Goal: Information Seeking & Learning: Learn about a topic

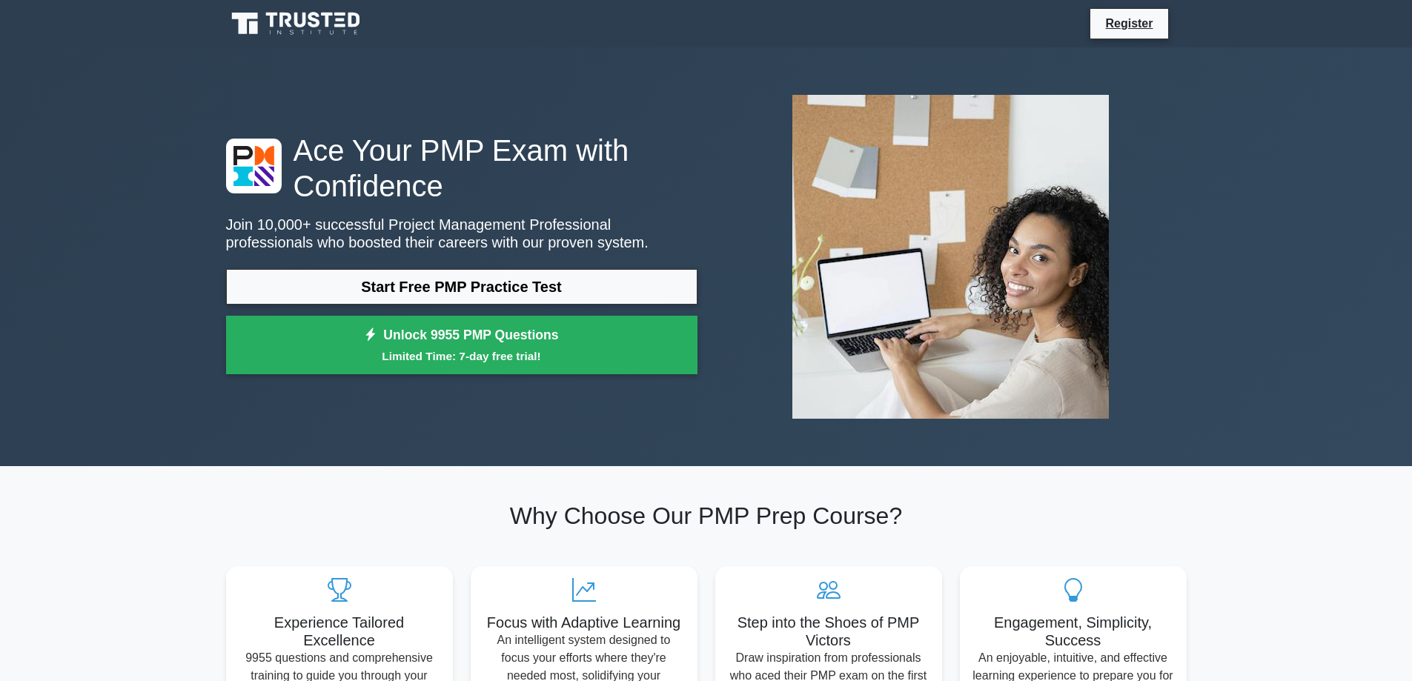
click at [474, 277] on link "Start Free PMP Practice Test" at bounding box center [462, 287] width 472 height 36
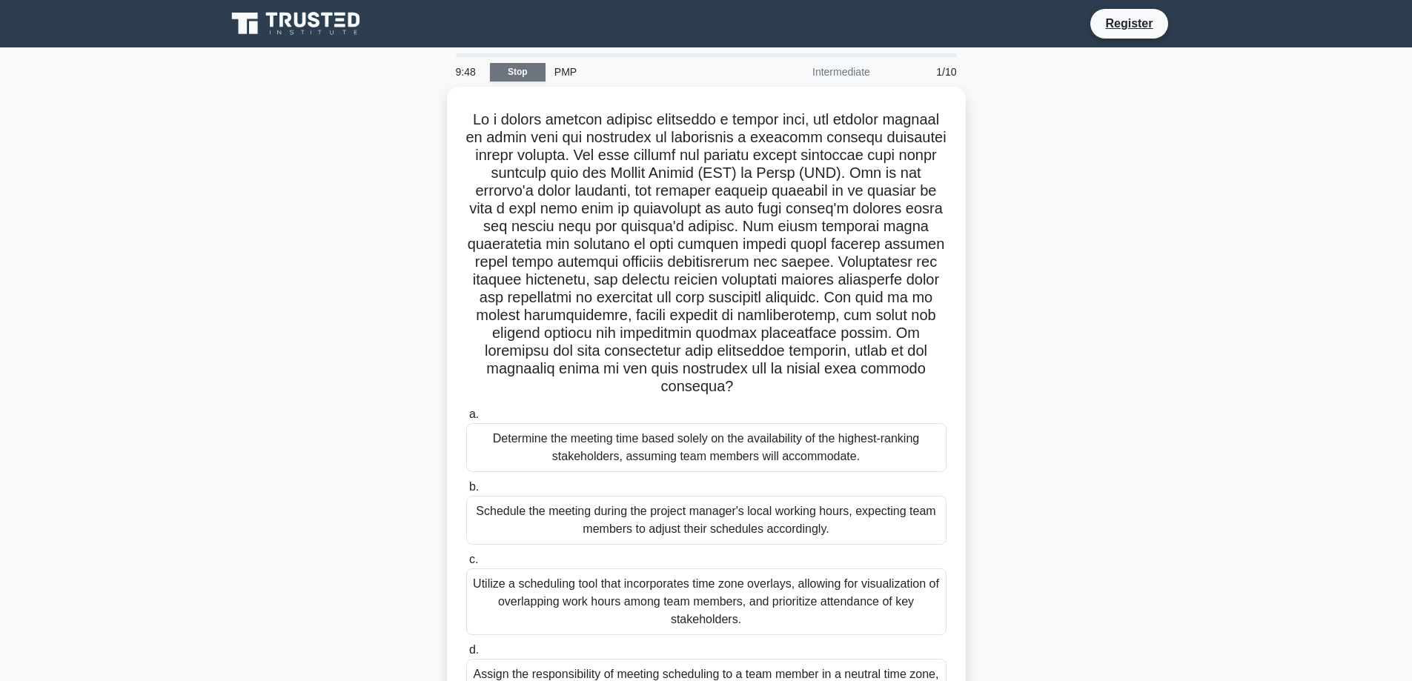
click at [512, 73] on link "Stop" at bounding box center [518, 72] width 56 height 19
drag, startPoint x: 565, startPoint y: 117, endPoint x: 781, endPoint y: 291, distance: 277.4
click at [781, 293] on h5 ".spinner_0XTQ{transform-origin:center;animation:spinner_y6GP .75s linear infini…" at bounding box center [706, 250] width 483 height 286
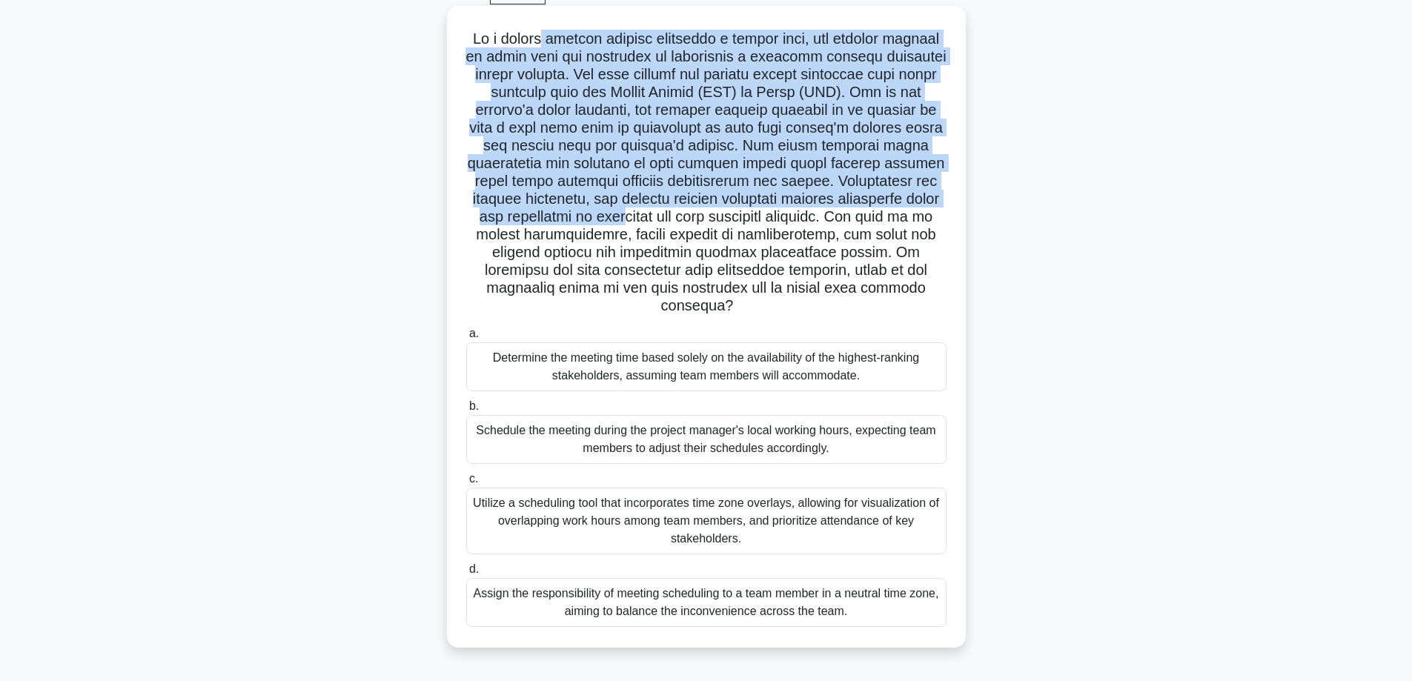
scroll to position [119, 0]
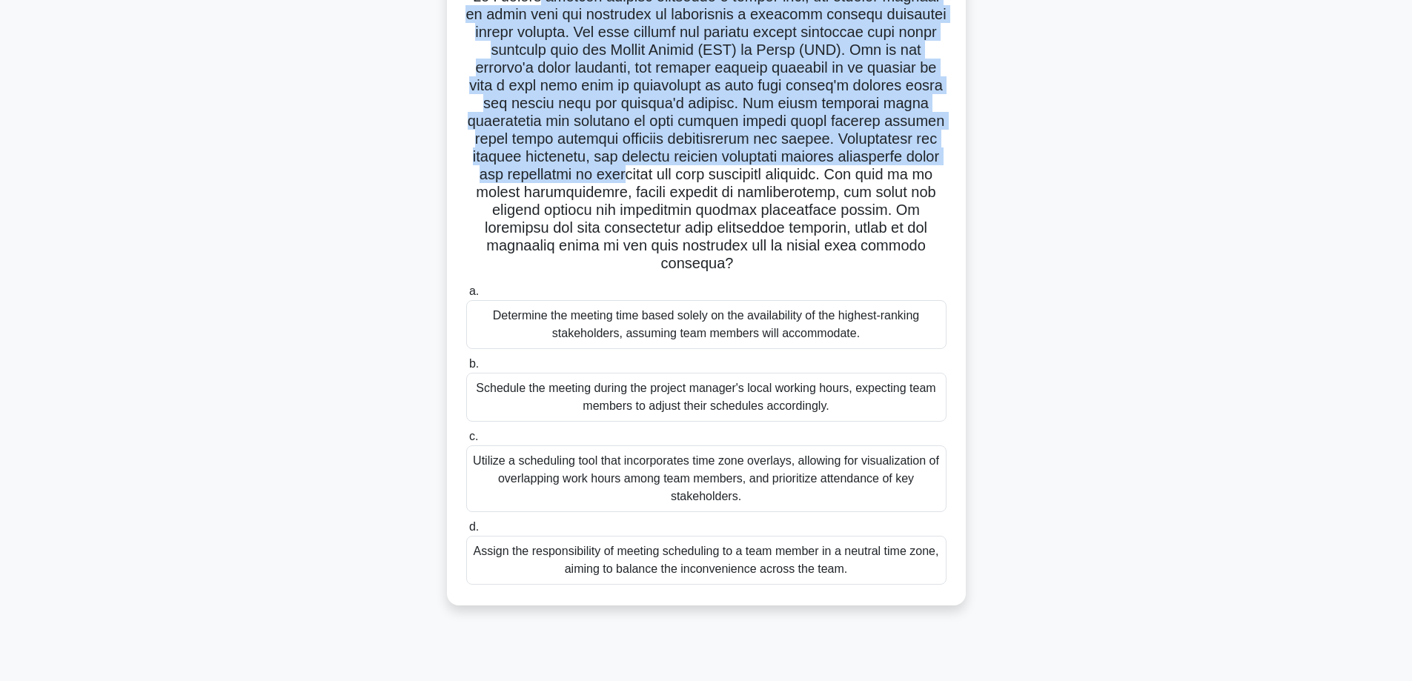
click at [725, 155] on h5 ".spinner_0XTQ{transform-origin:center;animation:spinner_y6GP .75s linear infini…" at bounding box center [706, 130] width 483 height 286
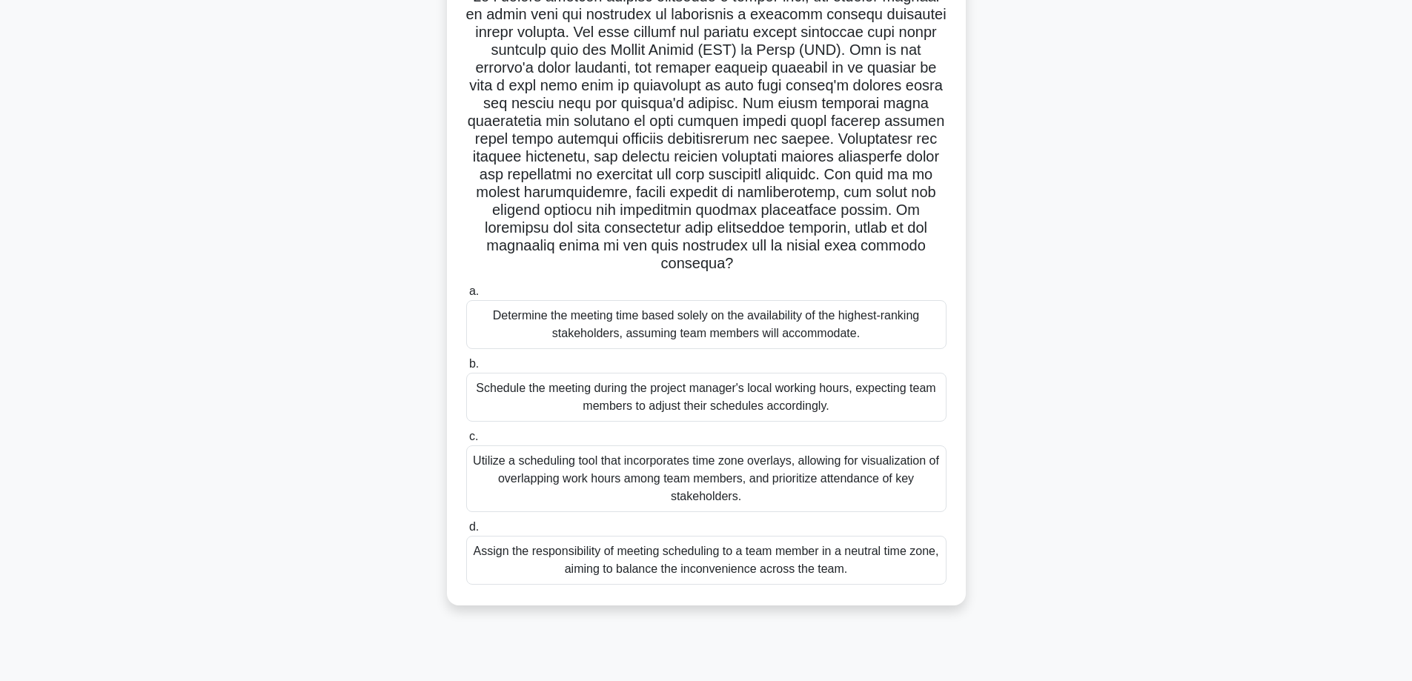
drag, startPoint x: 720, startPoint y: 157, endPoint x: 714, endPoint y: 223, distance: 66.2
click at [714, 223] on h5 ".spinner_0XTQ{transform-origin:center;animation:spinner_y6GP .75s linear infini…" at bounding box center [706, 130] width 483 height 286
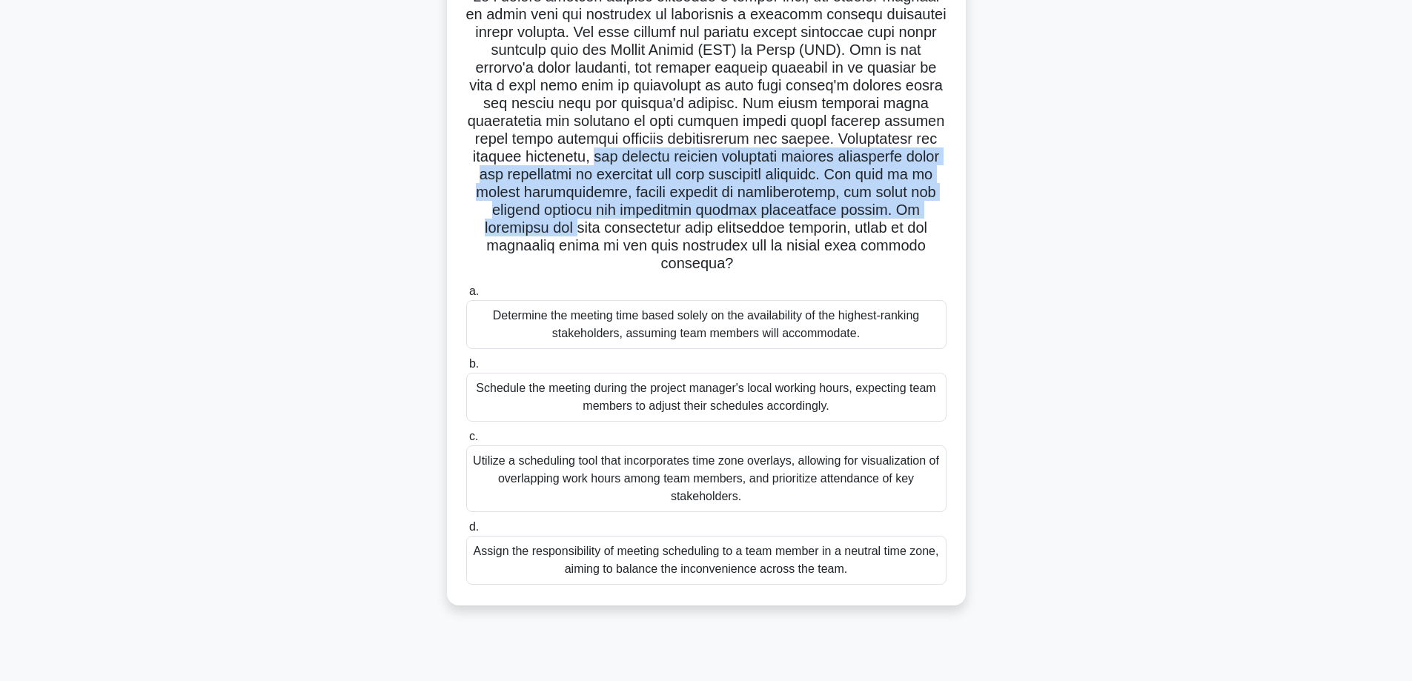
click at [788, 483] on div "Utilize a scheduling tool that incorporates time zone overlays, allowing for vi…" at bounding box center [706, 479] width 480 height 67
click at [466, 442] on input "c. Utilize a scheduling tool that incorporates time zone overlays, allowing for…" at bounding box center [466, 437] width 0 height 10
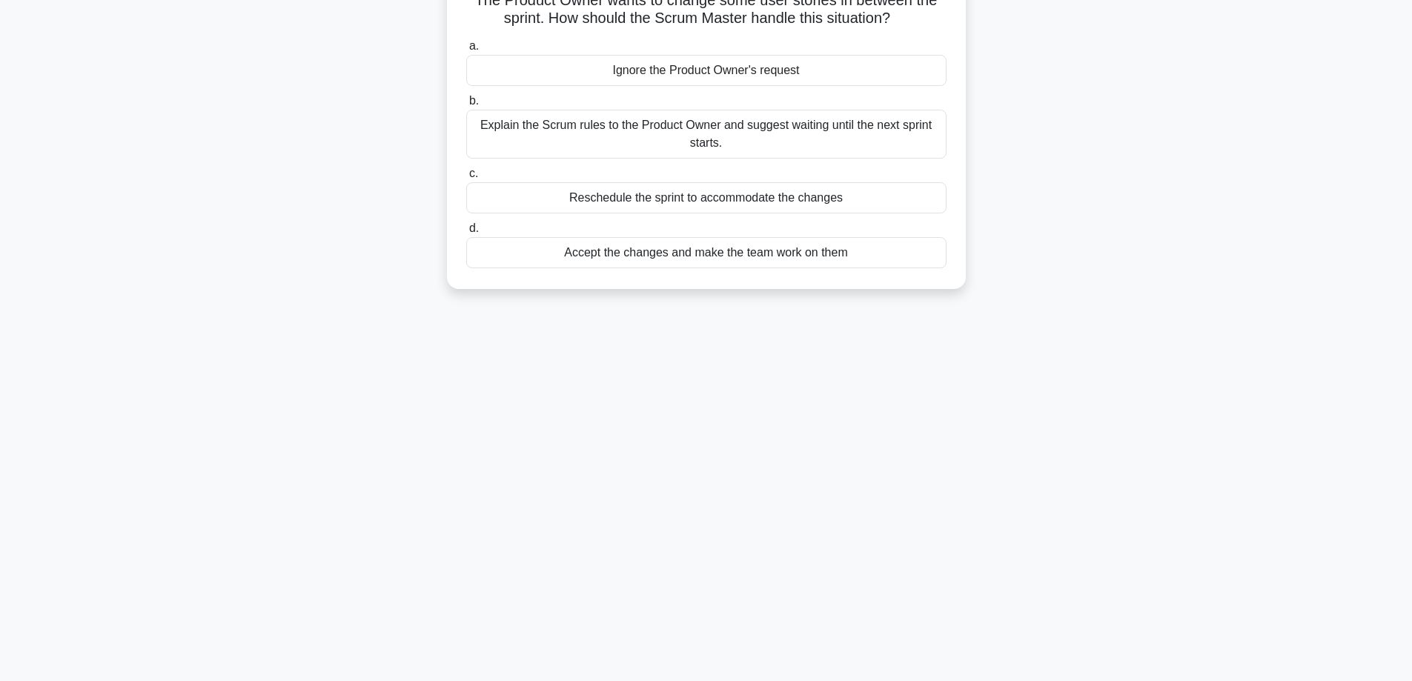
scroll to position [0, 0]
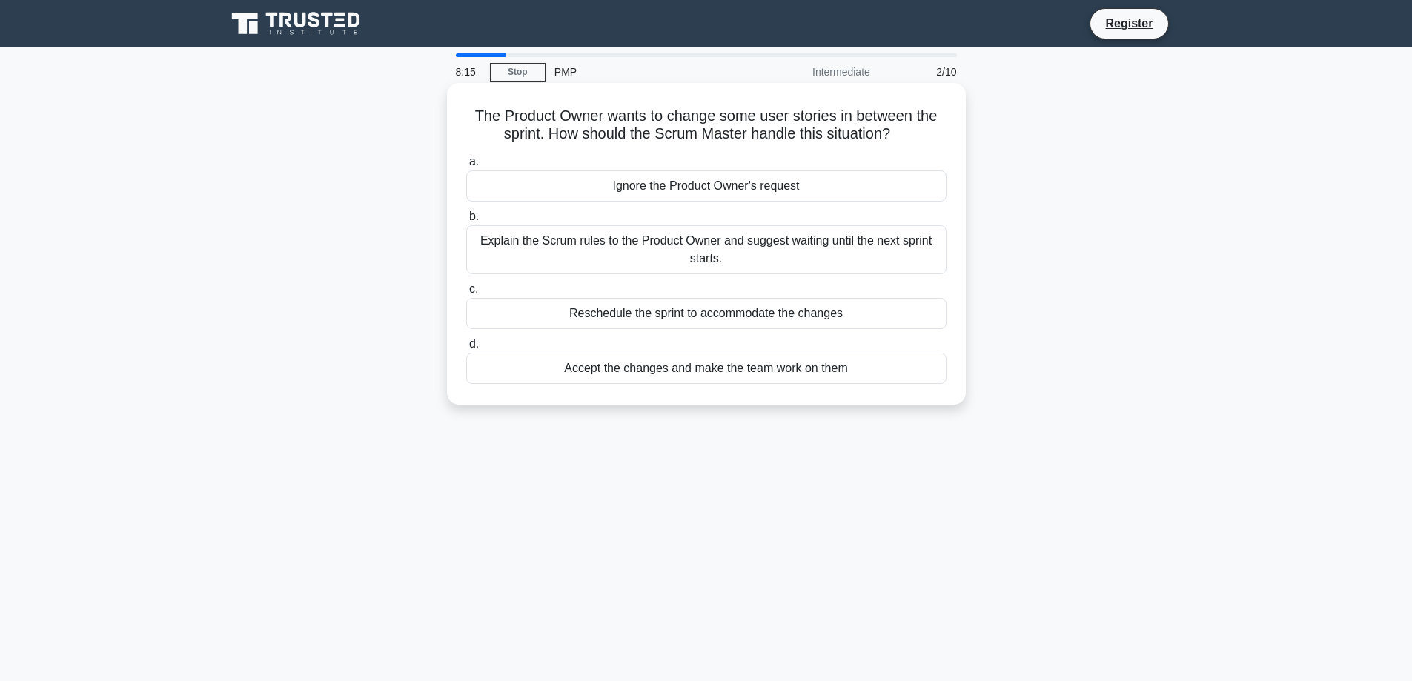
click at [645, 249] on div "Explain the Scrum rules to the Product Owner and suggest waiting until the next…" at bounding box center [706, 249] width 480 height 49
click at [466, 222] on input "b. Explain the Scrum rules to the Product Owner and suggest waiting until the n…" at bounding box center [466, 217] width 0 height 10
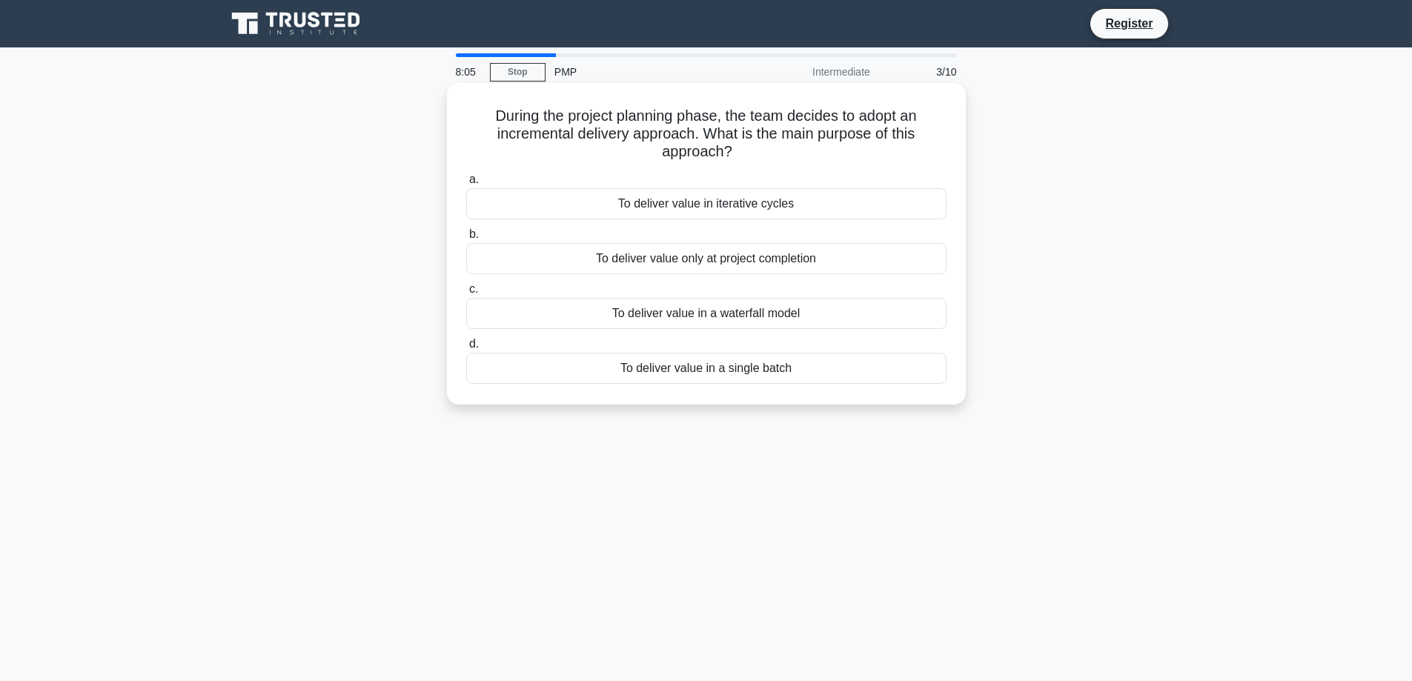
click at [655, 200] on div "To deliver value in iterative cycles" at bounding box center [706, 203] width 480 height 31
click at [466, 185] on input "a. To deliver value in iterative cycles" at bounding box center [466, 180] width 0 height 10
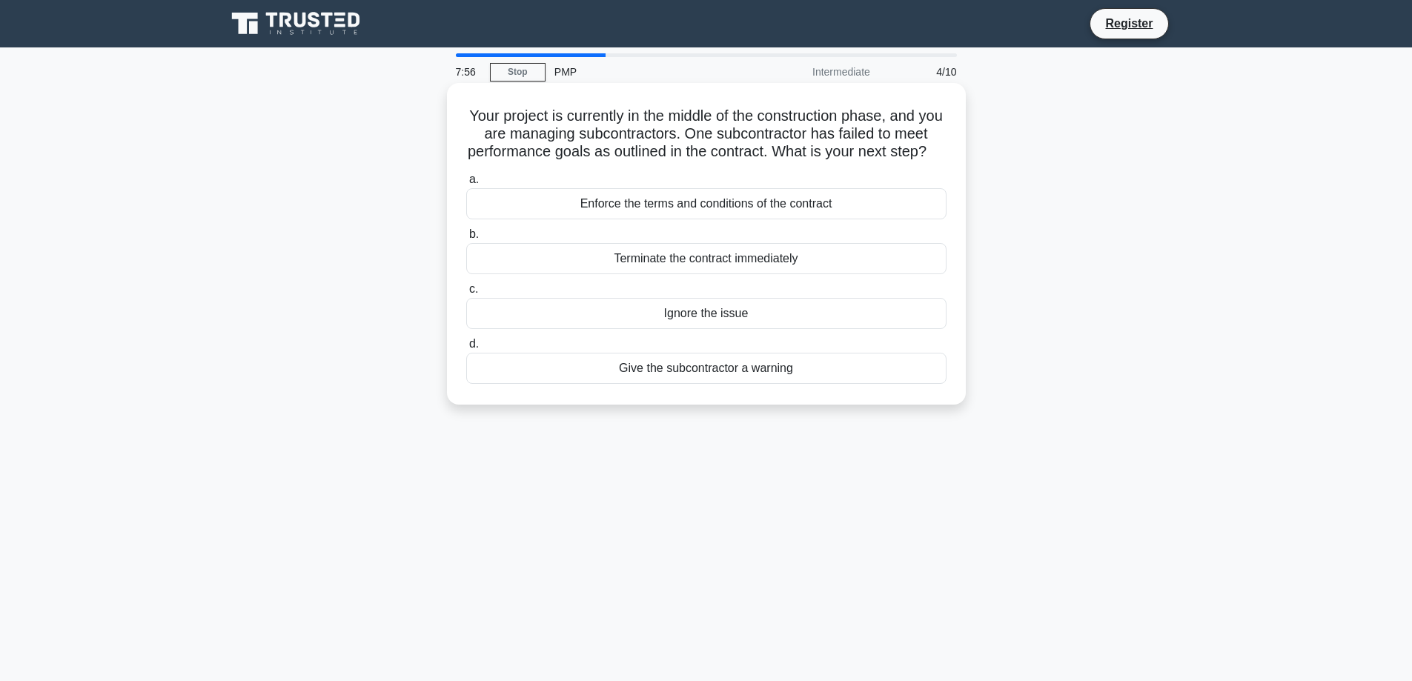
click at [731, 219] on div "Enforce the terms and conditions of the contract" at bounding box center [706, 203] width 480 height 31
click at [466, 185] on input "a. Enforce the terms and conditions of the contract" at bounding box center [466, 180] width 0 height 10
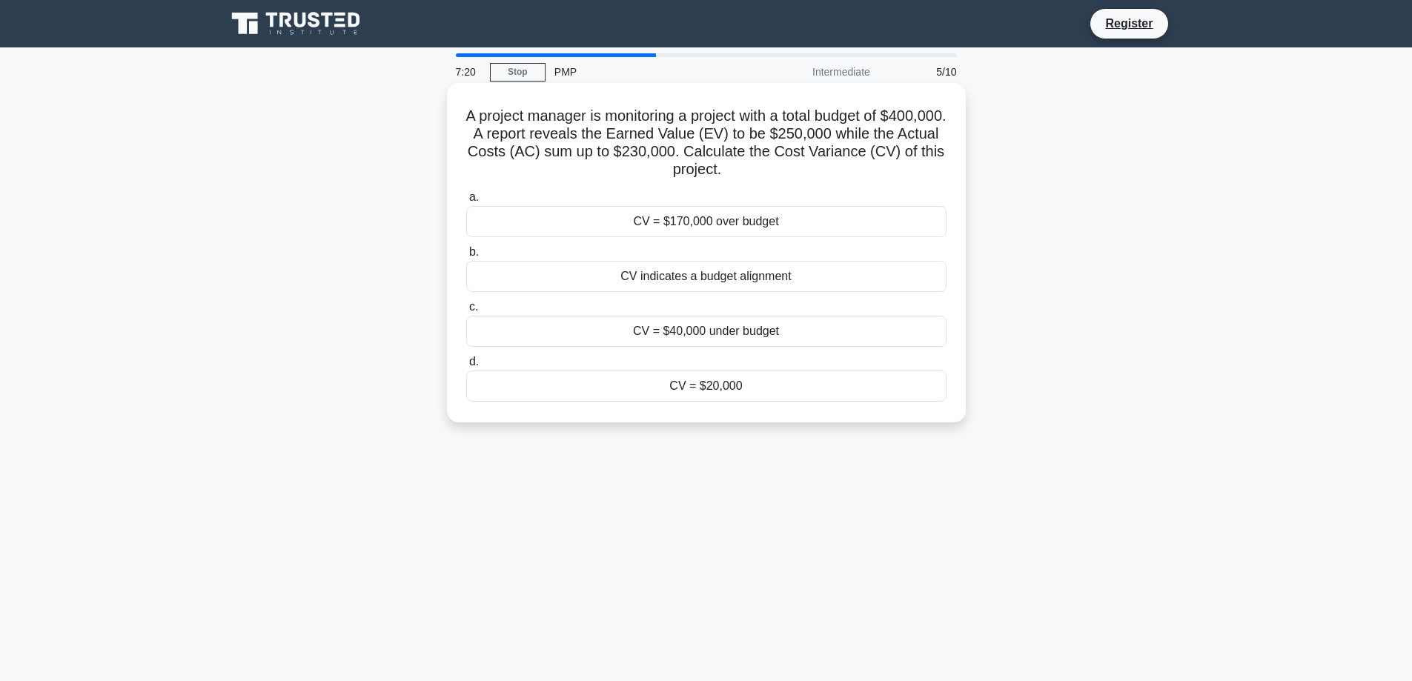
click at [704, 332] on div "CV = $40,000 under budget" at bounding box center [706, 331] width 480 height 31
click at [466, 312] on input "c. CV = $40,000 under budget" at bounding box center [466, 307] width 0 height 10
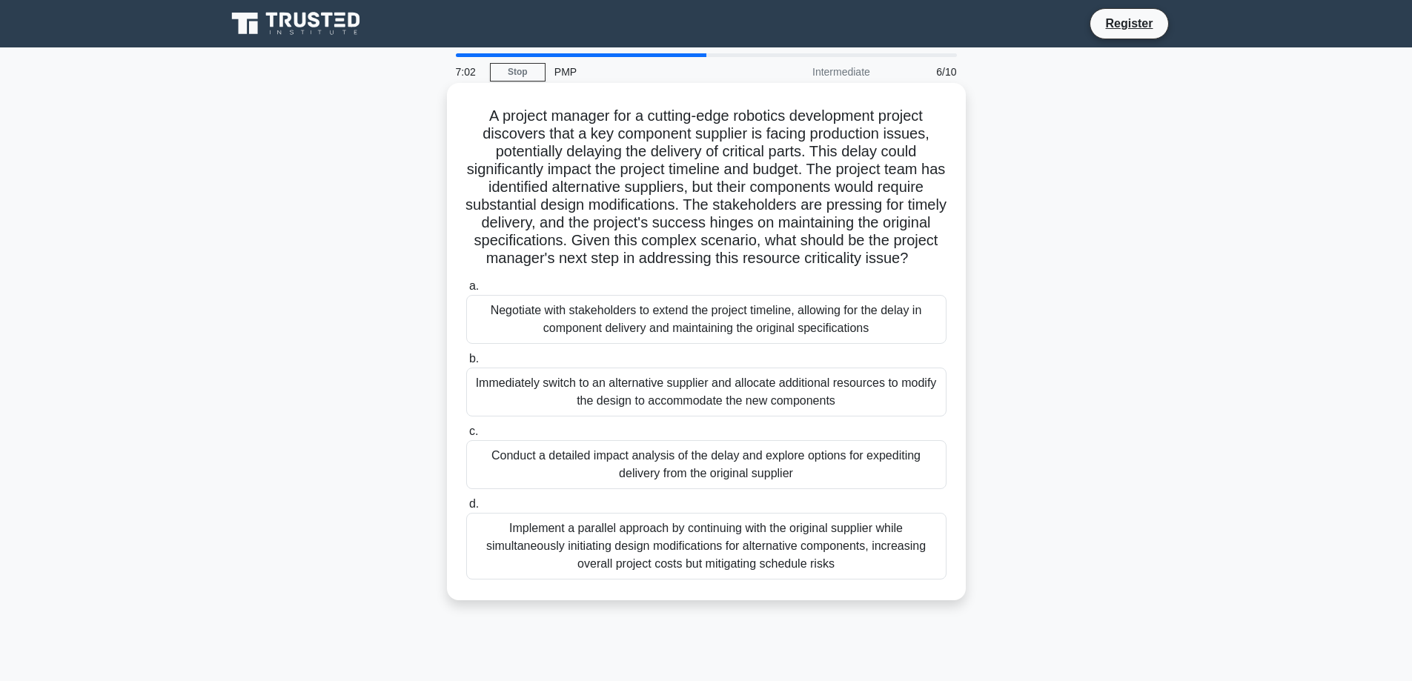
drag, startPoint x: 503, startPoint y: 142, endPoint x: 688, endPoint y: 210, distance: 196.5
click at [688, 210] on h5 "A project manager for a cutting-edge robotics development project discovers tha…" at bounding box center [706, 188] width 483 height 162
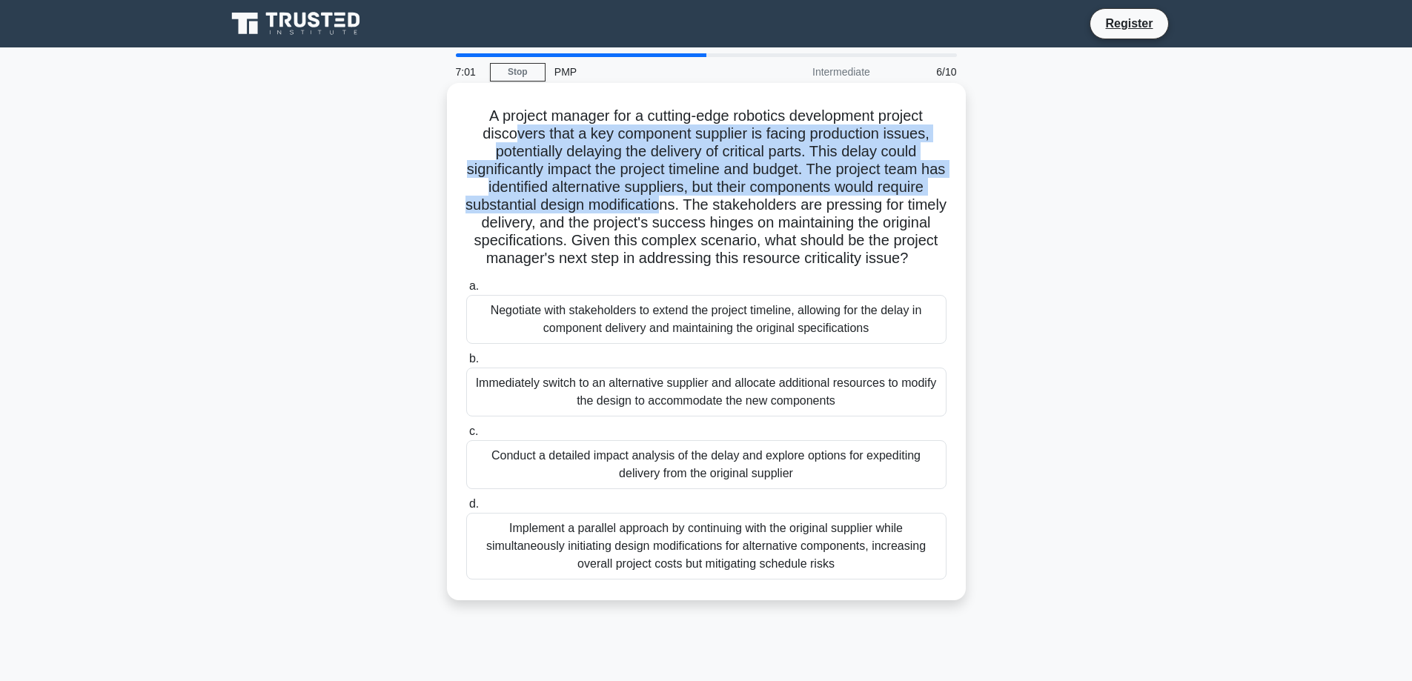
click at [688, 210] on h5 "A project manager for a cutting-edge robotics development project discovers tha…" at bounding box center [706, 188] width 483 height 162
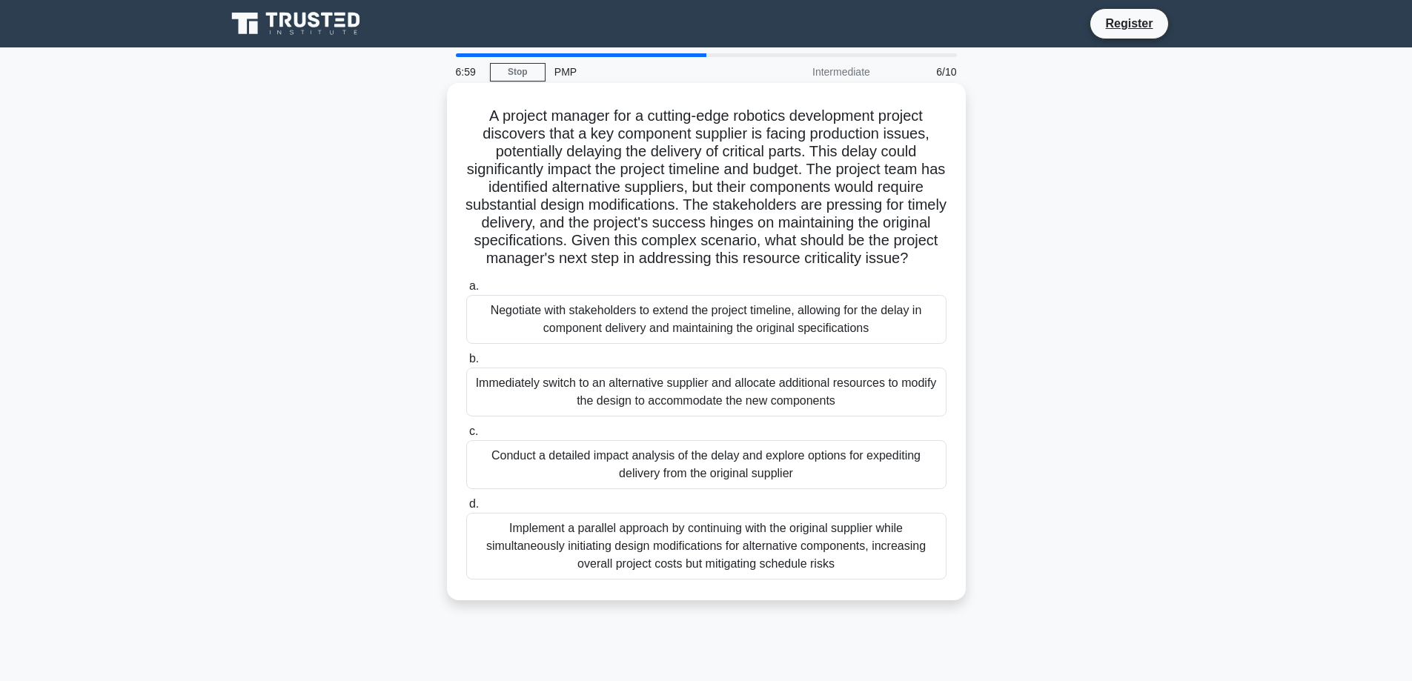
drag, startPoint x: 701, startPoint y: 206, endPoint x: 692, endPoint y: 257, distance: 51.2
click at [692, 257] on h5 "A project manager for a cutting-edge robotics development project discovers tha…" at bounding box center [706, 188] width 483 height 162
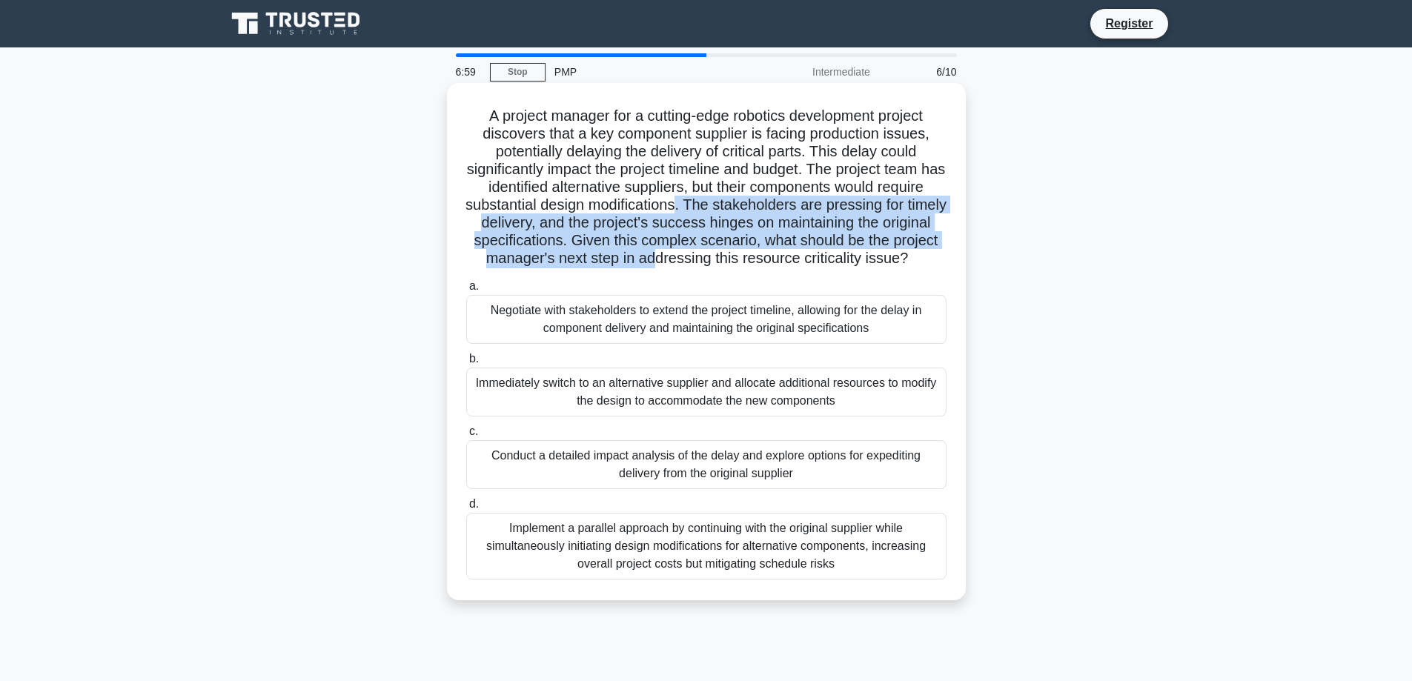
click at [692, 257] on h5 "A project manager for a cutting-edge robotics development project discovers tha…" at bounding box center [706, 188] width 483 height 162
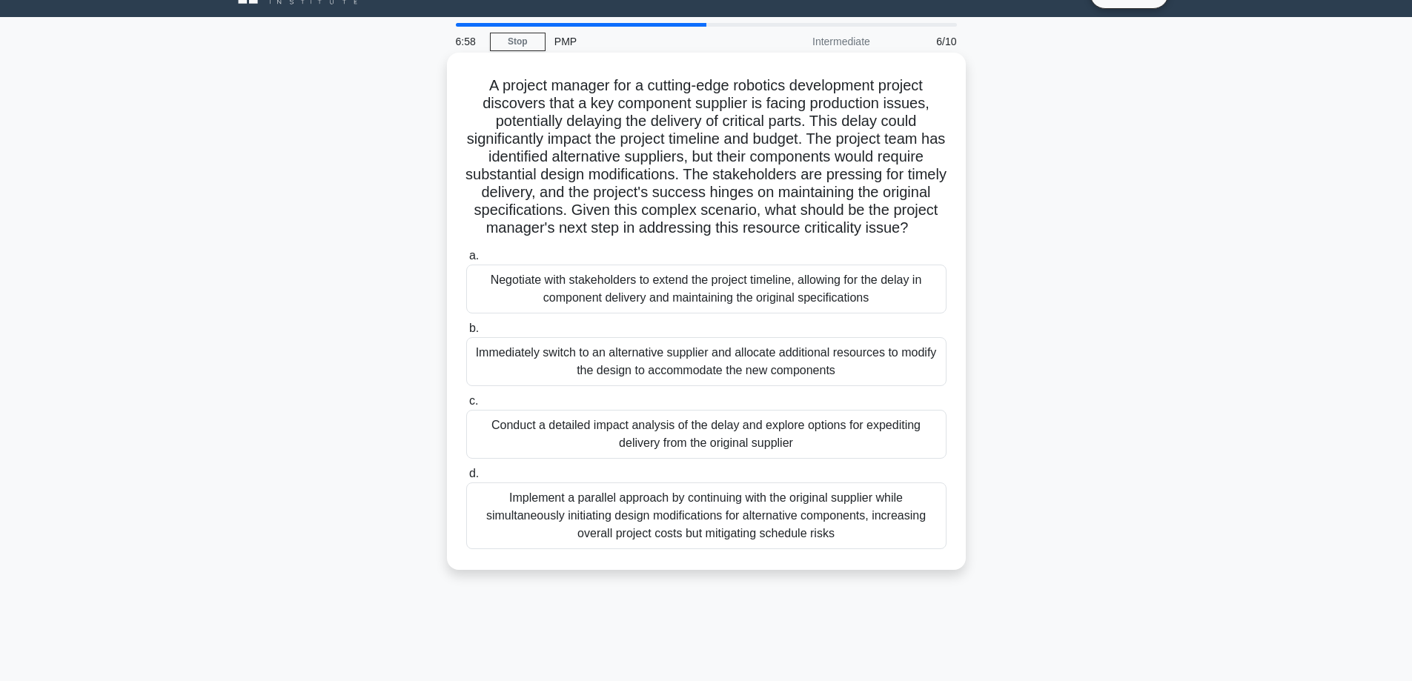
scroll to position [73, 0]
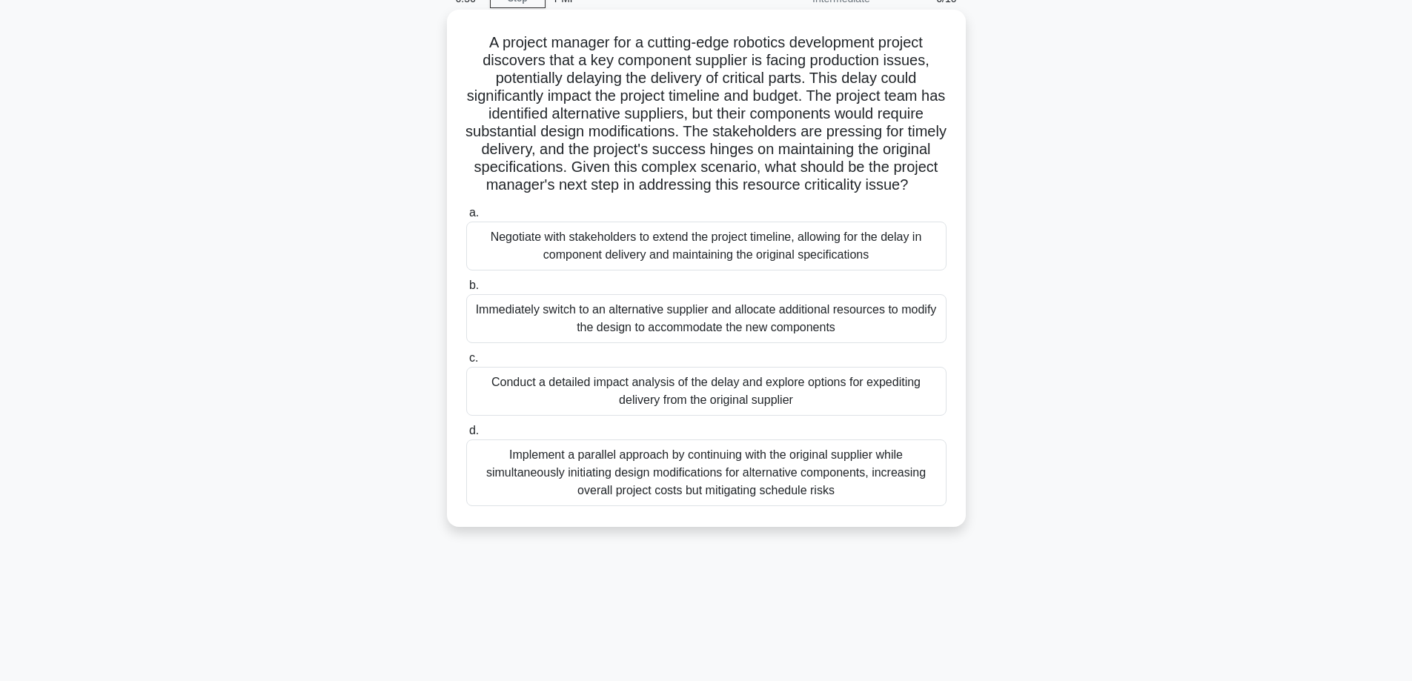
drag, startPoint x: 632, startPoint y: 169, endPoint x: 658, endPoint y: 187, distance: 31.5
click at [658, 187] on h5 "A project manager for a cutting-edge robotics development project discovers tha…" at bounding box center [706, 114] width 483 height 162
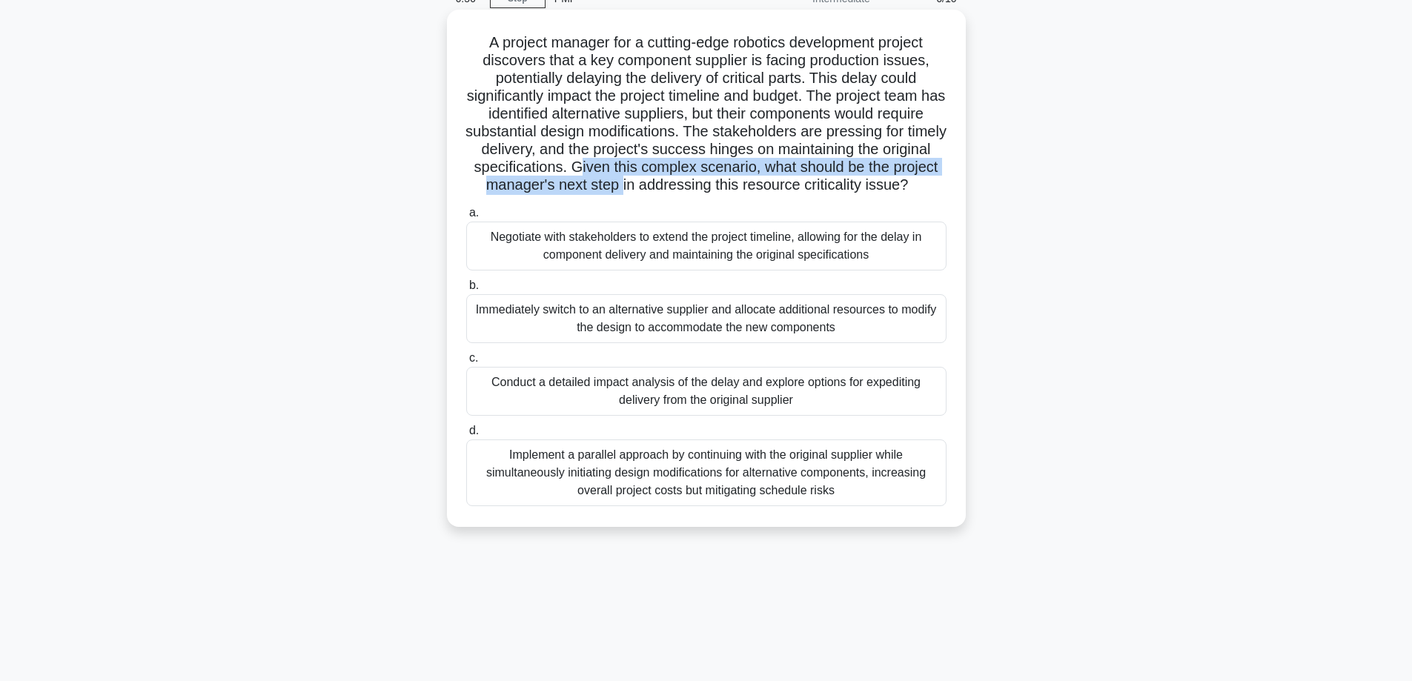
click at [658, 187] on h5 "A project manager for a cutting-edge robotics development project discovers tha…" at bounding box center [706, 114] width 483 height 162
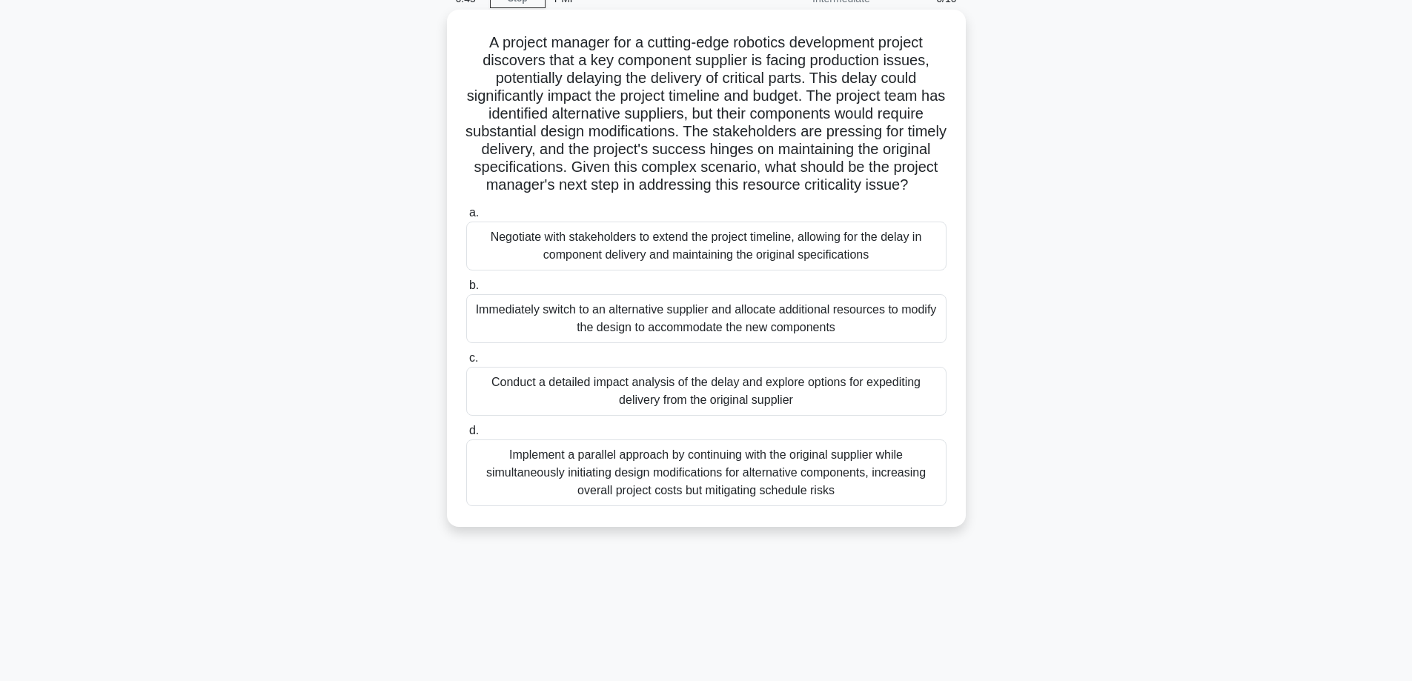
click at [691, 405] on div "Conduct a detailed impact analysis of the delay and explore options for expedit…" at bounding box center [706, 391] width 480 height 49
click at [466, 363] on input "c. Conduct a detailed impact analysis of the delay and explore options for expe…" at bounding box center [466, 359] width 0 height 10
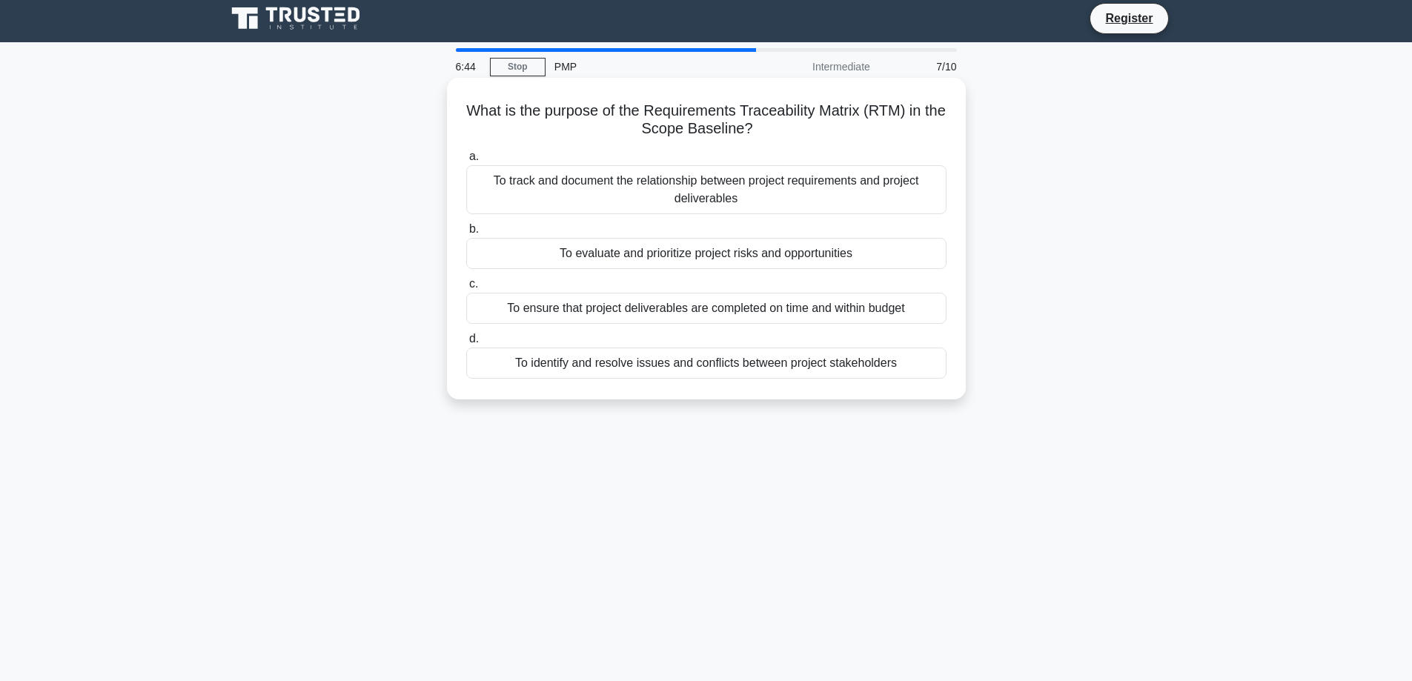
scroll to position [0, 0]
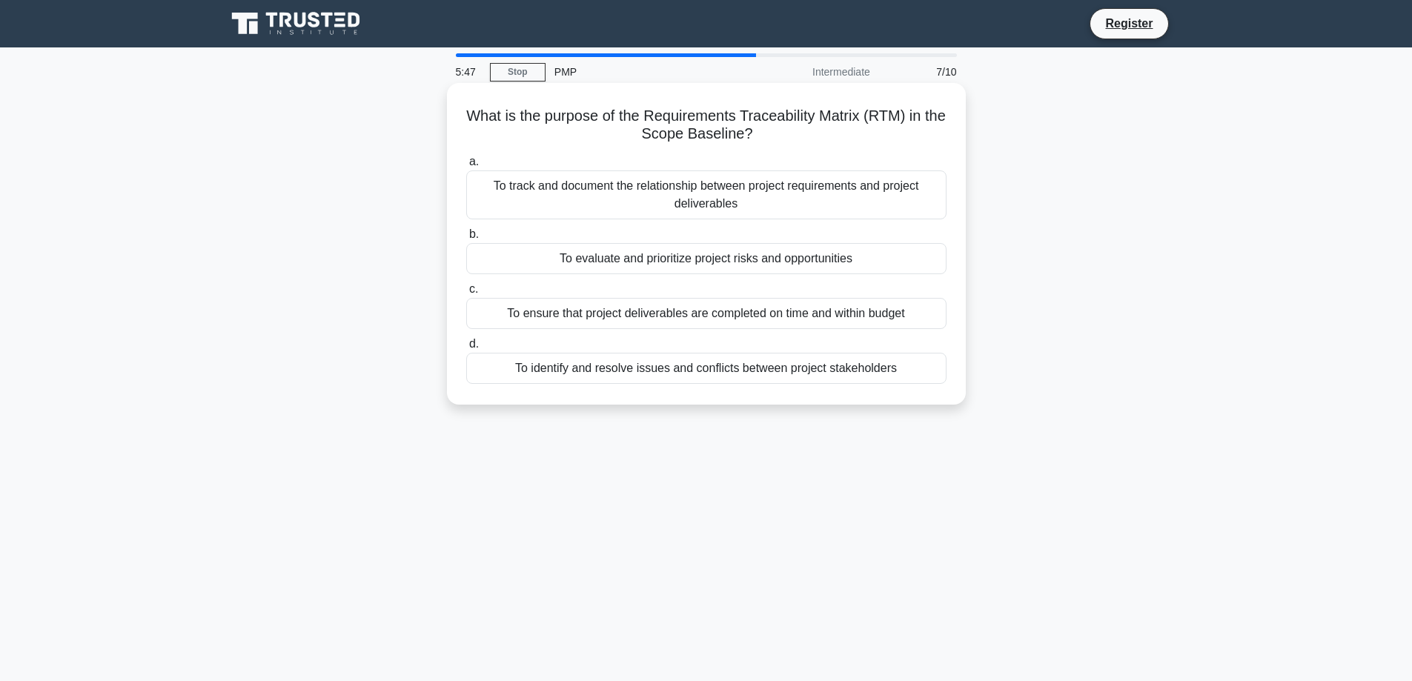
click at [642, 308] on div "To ensure that project deliverables are completed on time and within budget" at bounding box center [706, 313] width 480 height 31
click at [466, 294] on input "c. To ensure that project deliverables are completed on time and within budget" at bounding box center [466, 290] width 0 height 10
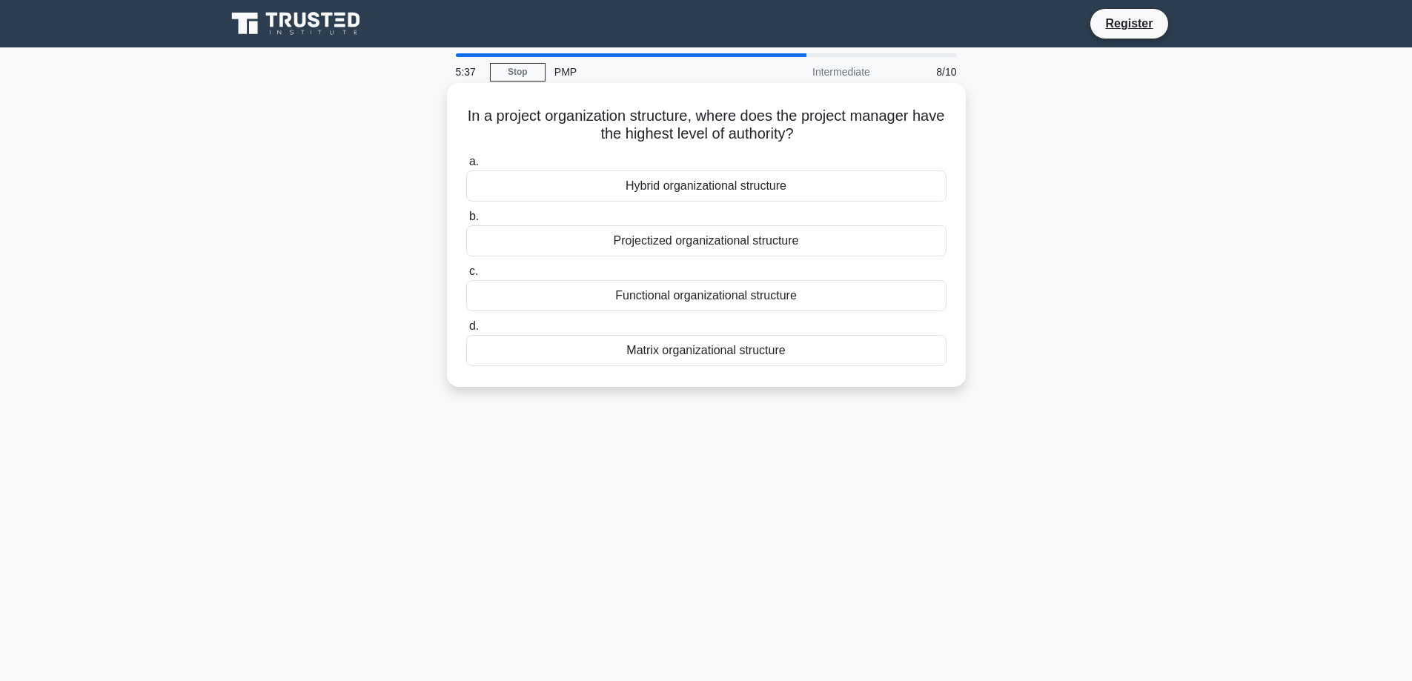
click at [659, 237] on div "Projectized organizational structure" at bounding box center [706, 240] width 480 height 31
click at [466, 222] on input "b. Projectized organizational structure" at bounding box center [466, 217] width 0 height 10
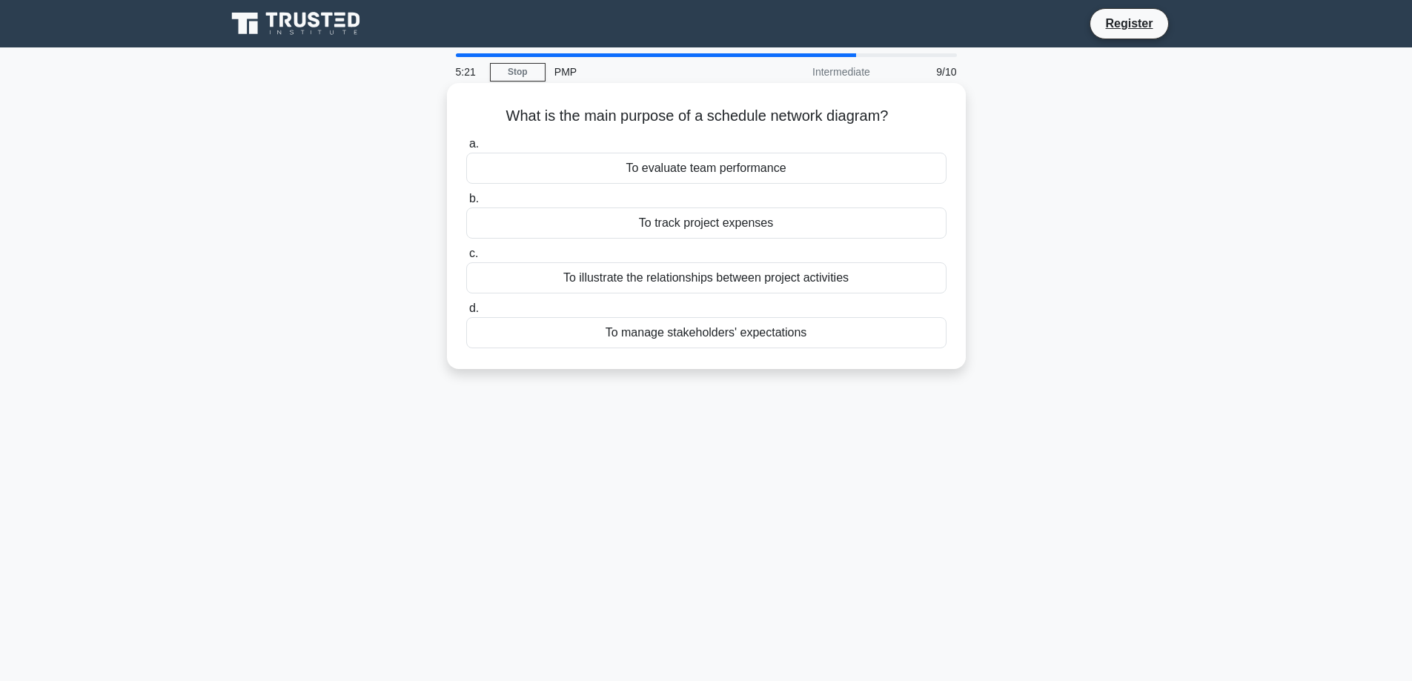
click at [790, 271] on div "To illustrate the relationships between project activities" at bounding box center [706, 277] width 480 height 31
click at [466, 259] on input "c. To illustrate the relationships between project activities" at bounding box center [466, 254] width 0 height 10
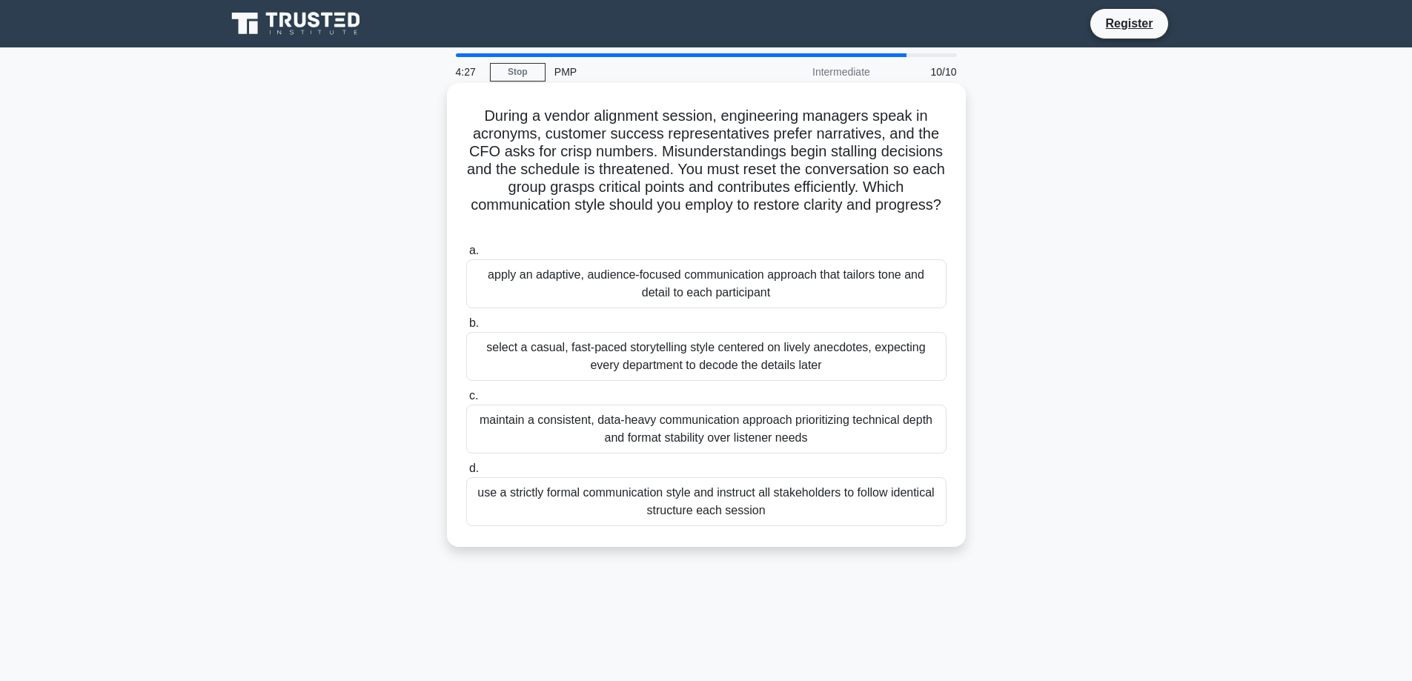
click at [569, 279] on div "apply an adaptive, audience-focused communication approach that tailors tone an…" at bounding box center [706, 283] width 480 height 49
click at [466, 256] on input "a. apply an adaptive, audience-focused communication approach that tailors tone…" at bounding box center [466, 251] width 0 height 10
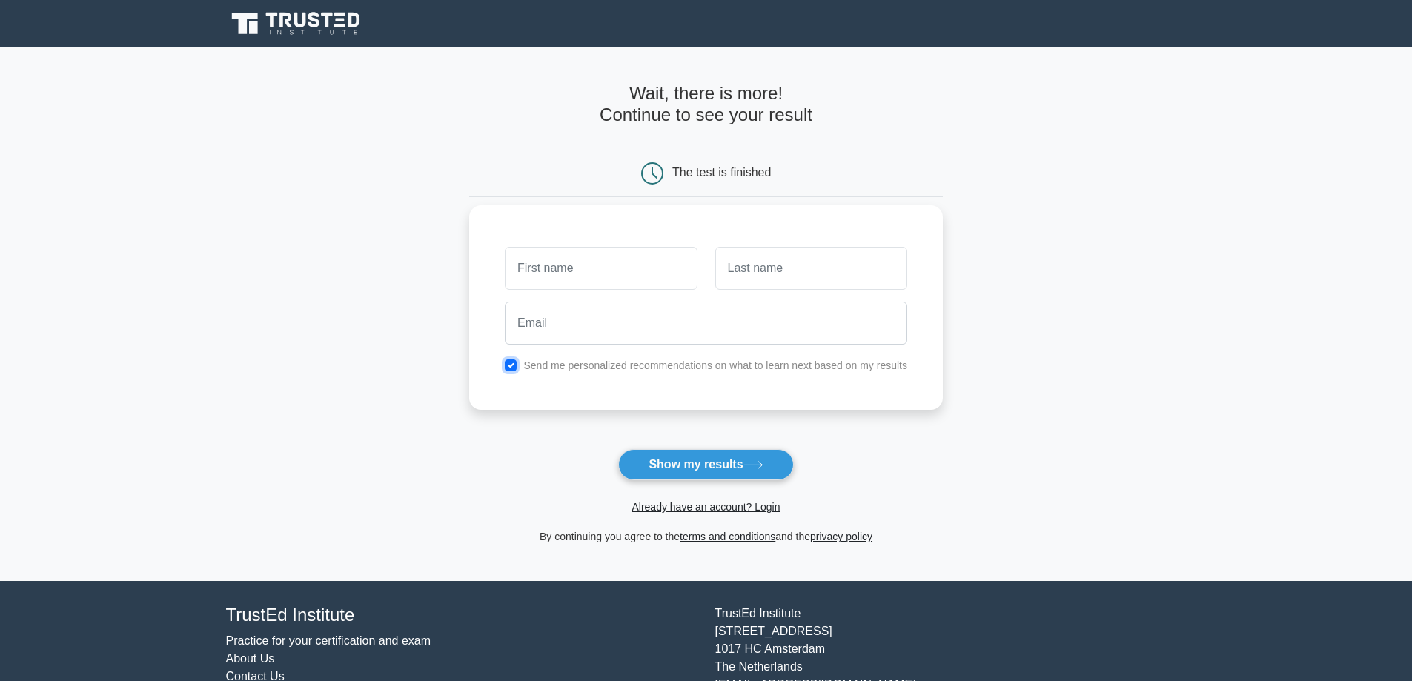
click at [505, 365] on input "checkbox" at bounding box center [511, 366] width 12 height 12
checkbox input "false"
click at [517, 271] on input "text" at bounding box center [601, 268] width 192 height 43
type input "[PERSON_NAME]"
type input "Worley"
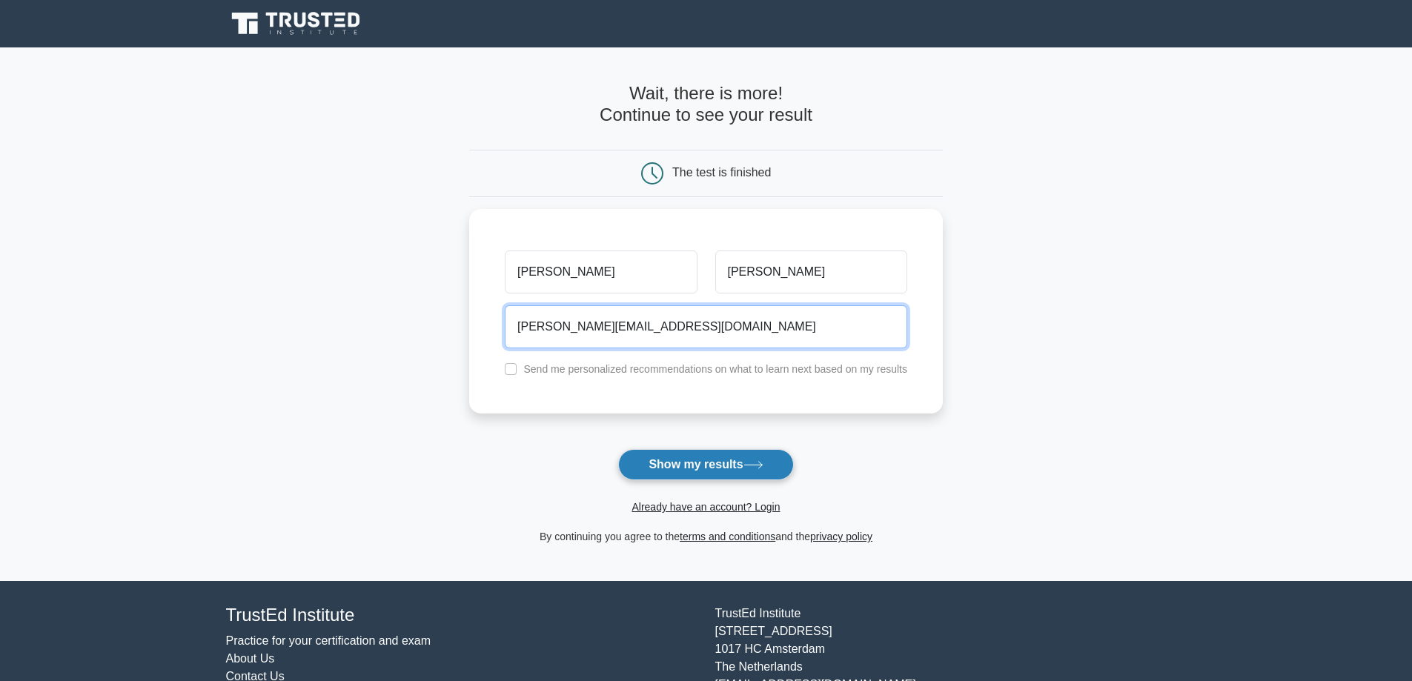
type input "worley.swirley@gmail.com"
click at [686, 472] on button "Show my results" at bounding box center [705, 464] width 175 height 31
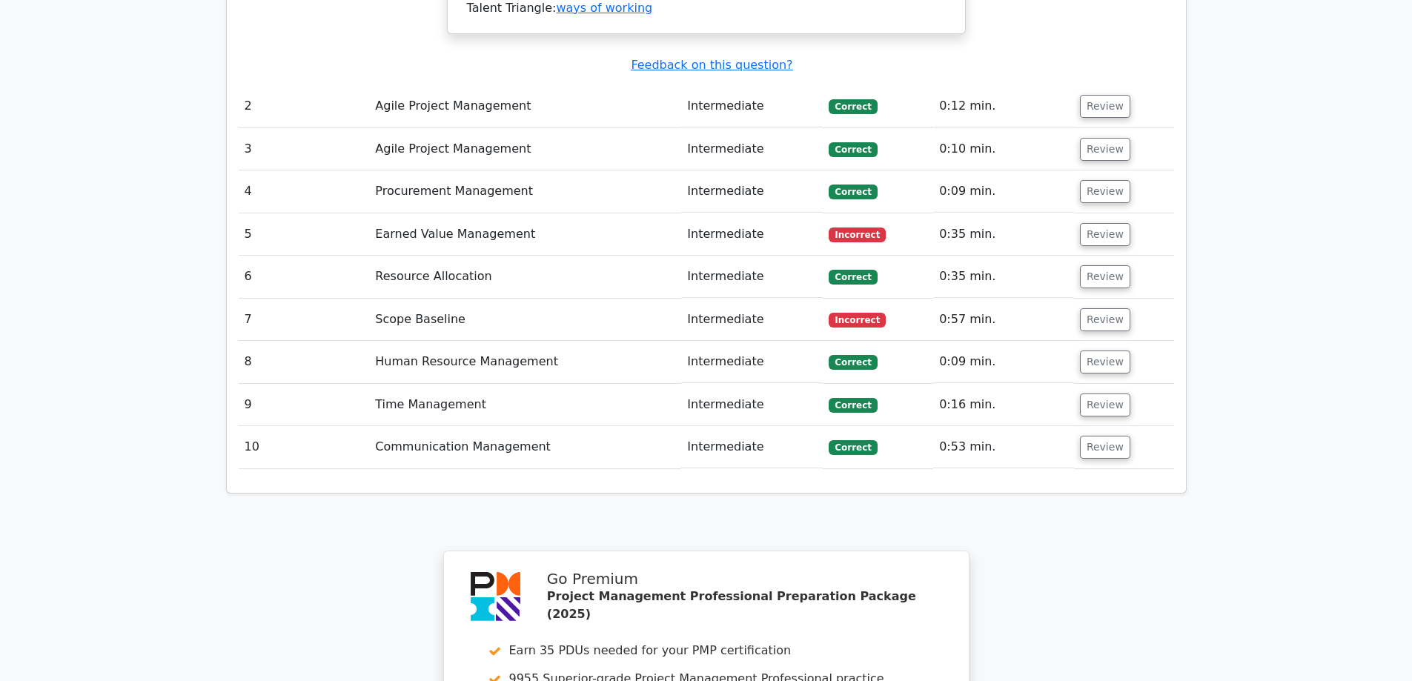
scroll to position [2697, 0]
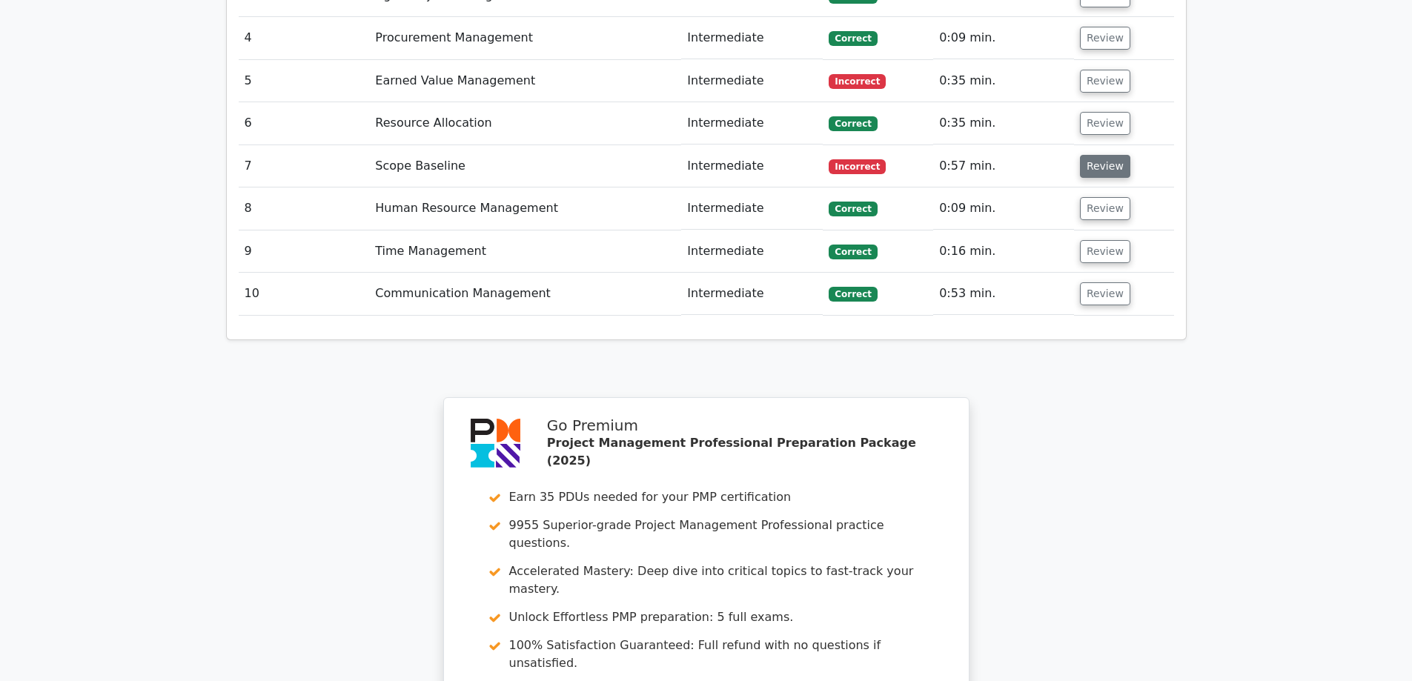
click at [1102, 165] on button "Review" at bounding box center [1105, 166] width 50 height 23
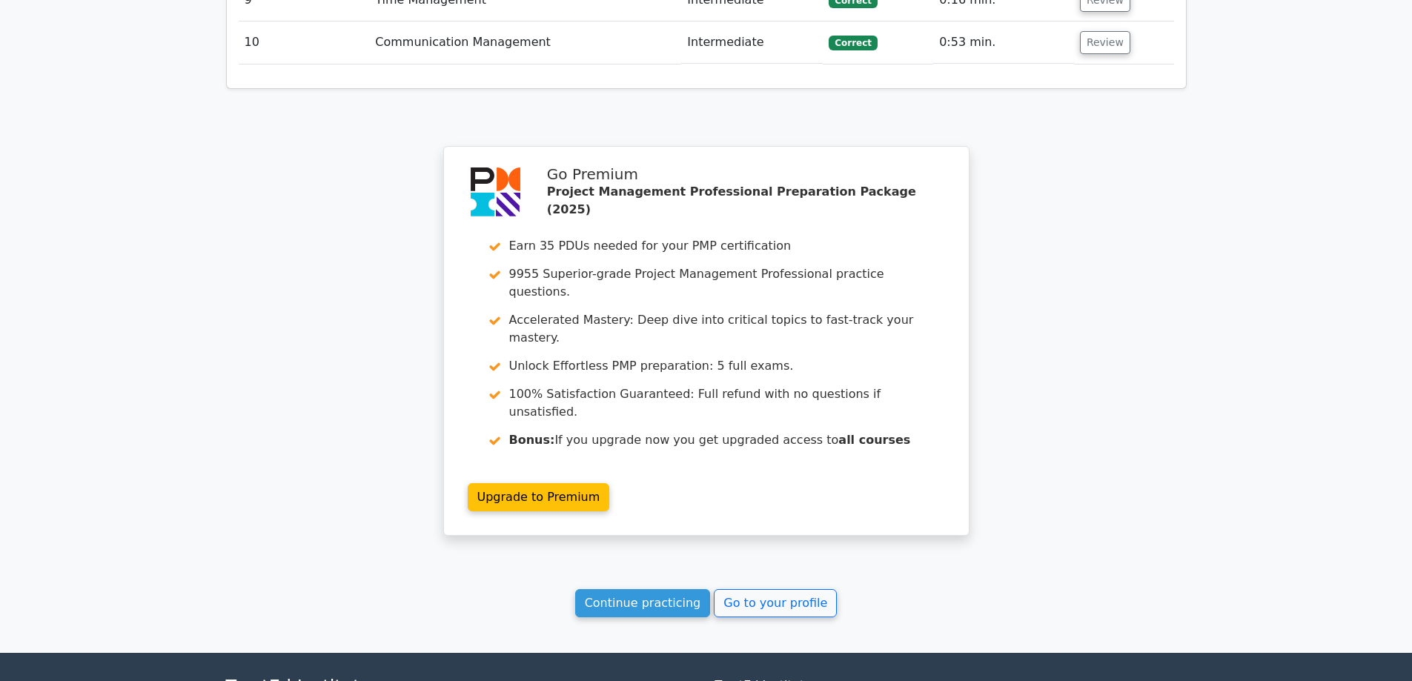
scroll to position [3725, 0]
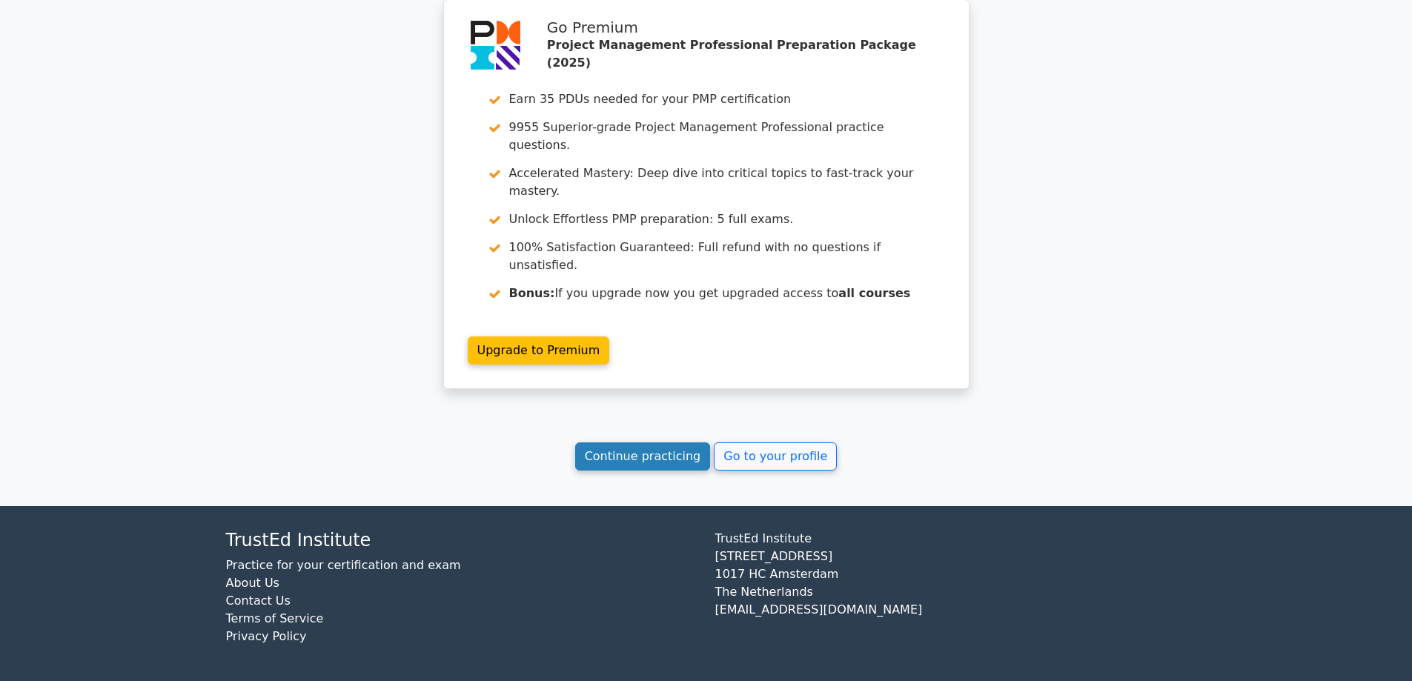
click at [679, 458] on link "Continue practicing" at bounding box center [643, 457] width 136 height 28
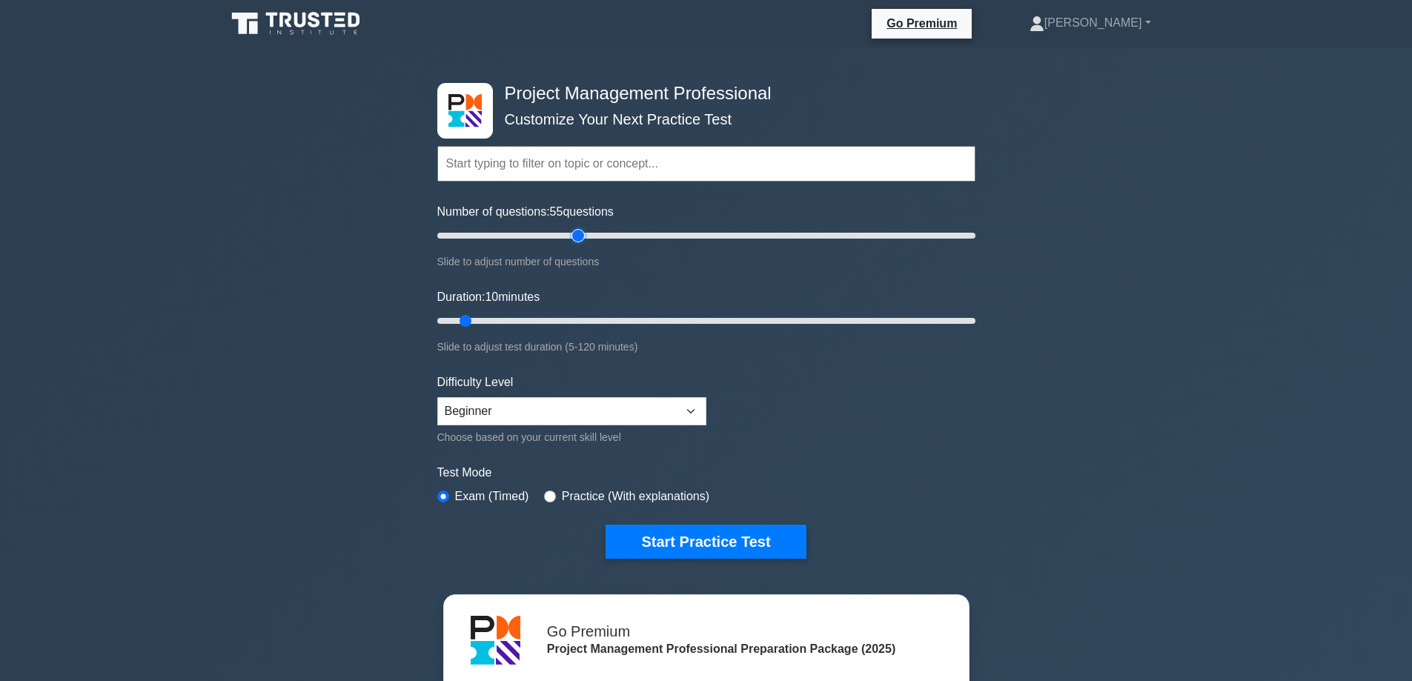
click at [583, 234] on input "Number of questions: 55 questions" at bounding box center [706, 236] width 538 height 18
click at [545, 236] on input "Number of questions: 55 questions" at bounding box center [706, 236] width 538 height 18
click at [523, 236] on input "Number of questions: 35 questions" at bounding box center [706, 236] width 538 height 18
click at [500, 235] on input "Number of questions: 35 questions" at bounding box center [706, 236] width 538 height 18
type input "20"
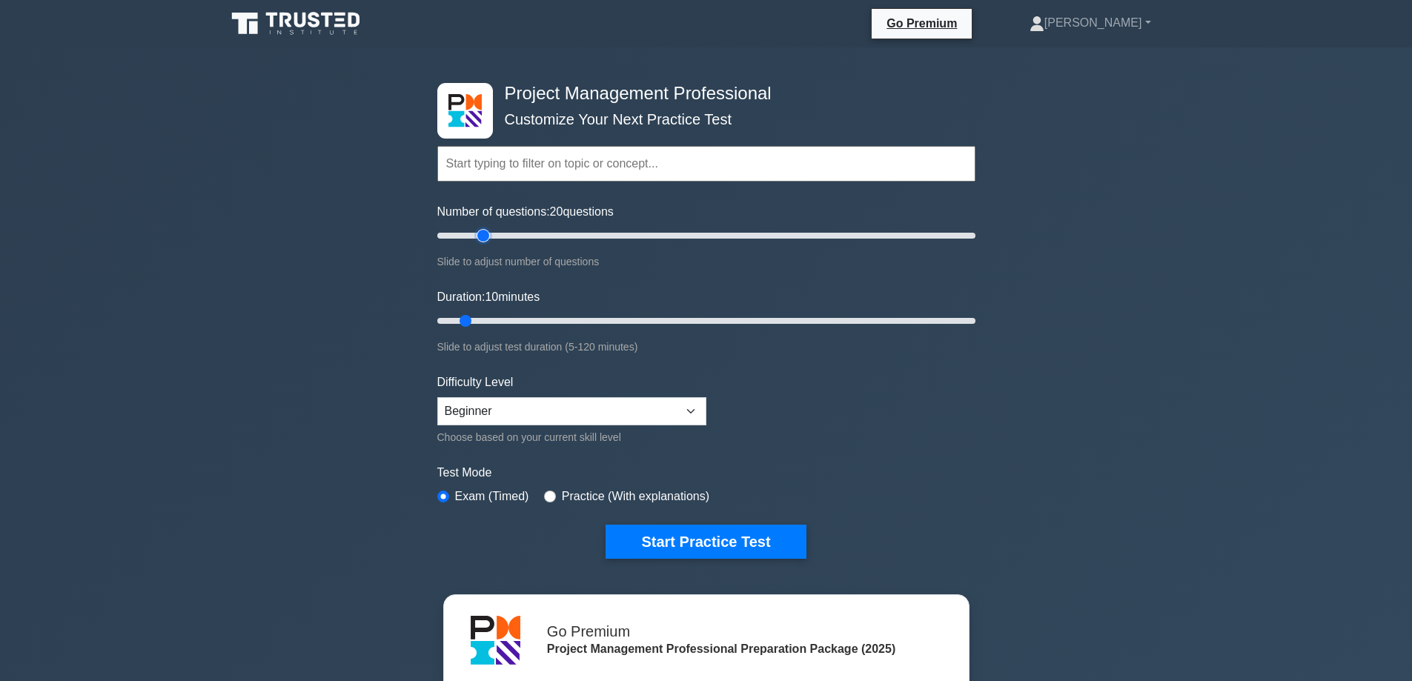
click at [485, 234] on input "Number of questions: 20 questions" at bounding box center [706, 236] width 538 height 18
type input "30"
drag, startPoint x: 460, startPoint y: 321, endPoint x: 565, endPoint y: 317, distance: 105.3
click at [565, 317] on input "Duration: 30 minutes" at bounding box center [706, 321] width 538 height 18
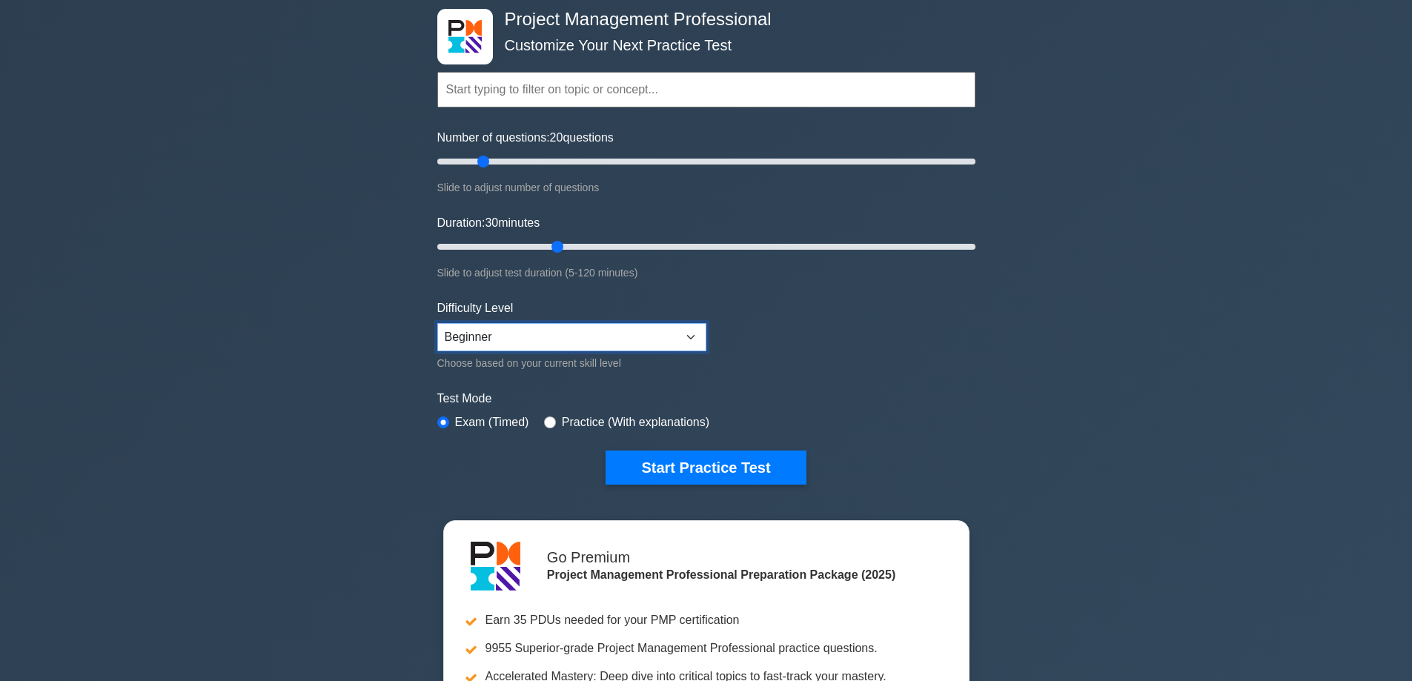
select select "expert"
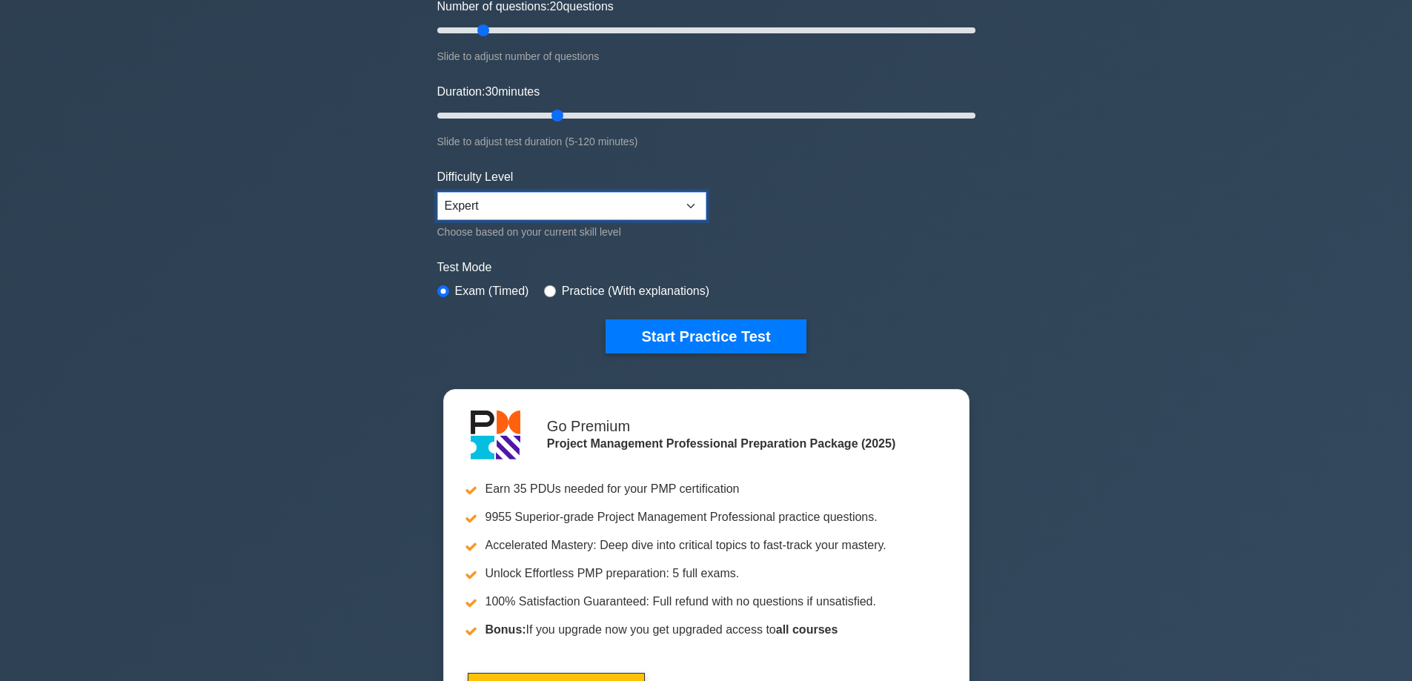
scroll to position [222, 0]
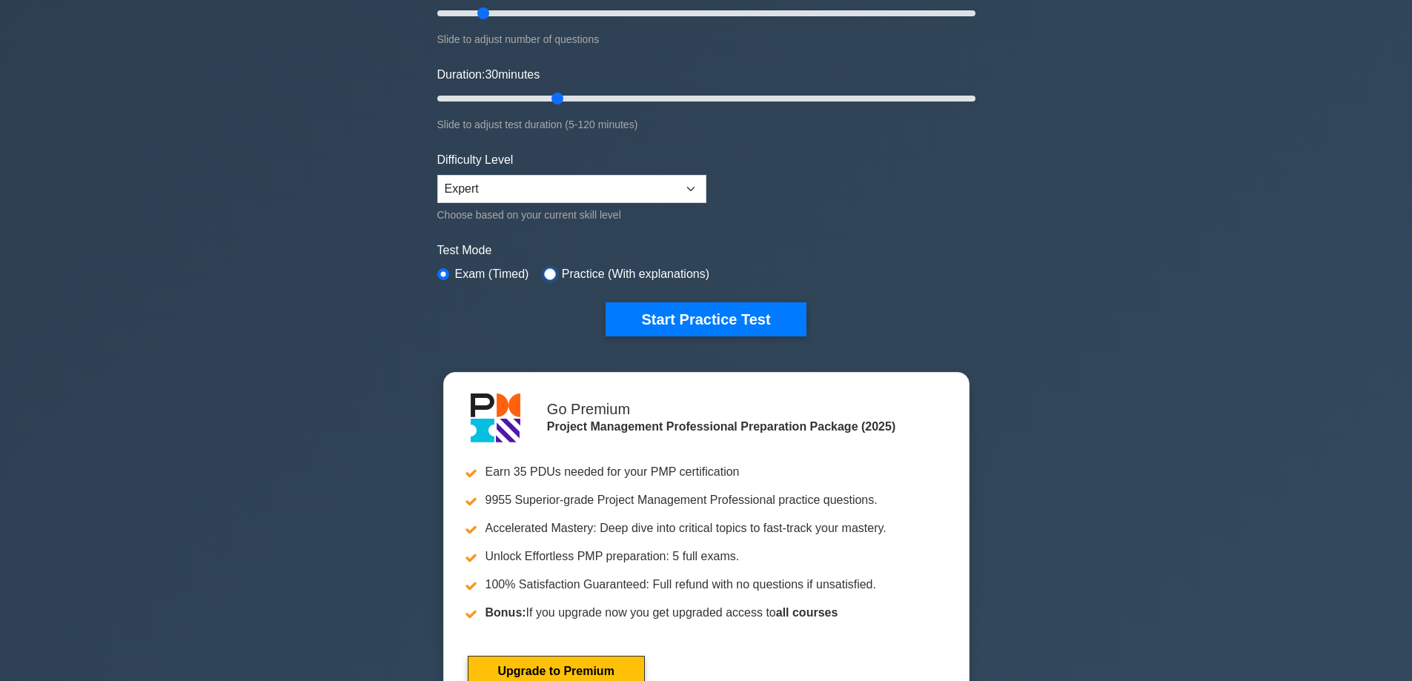
click at [552, 273] on input "radio" at bounding box center [550, 274] width 12 height 12
radio input "true"
click at [648, 311] on button "Start Practice Test" at bounding box center [706, 319] width 200 height 34
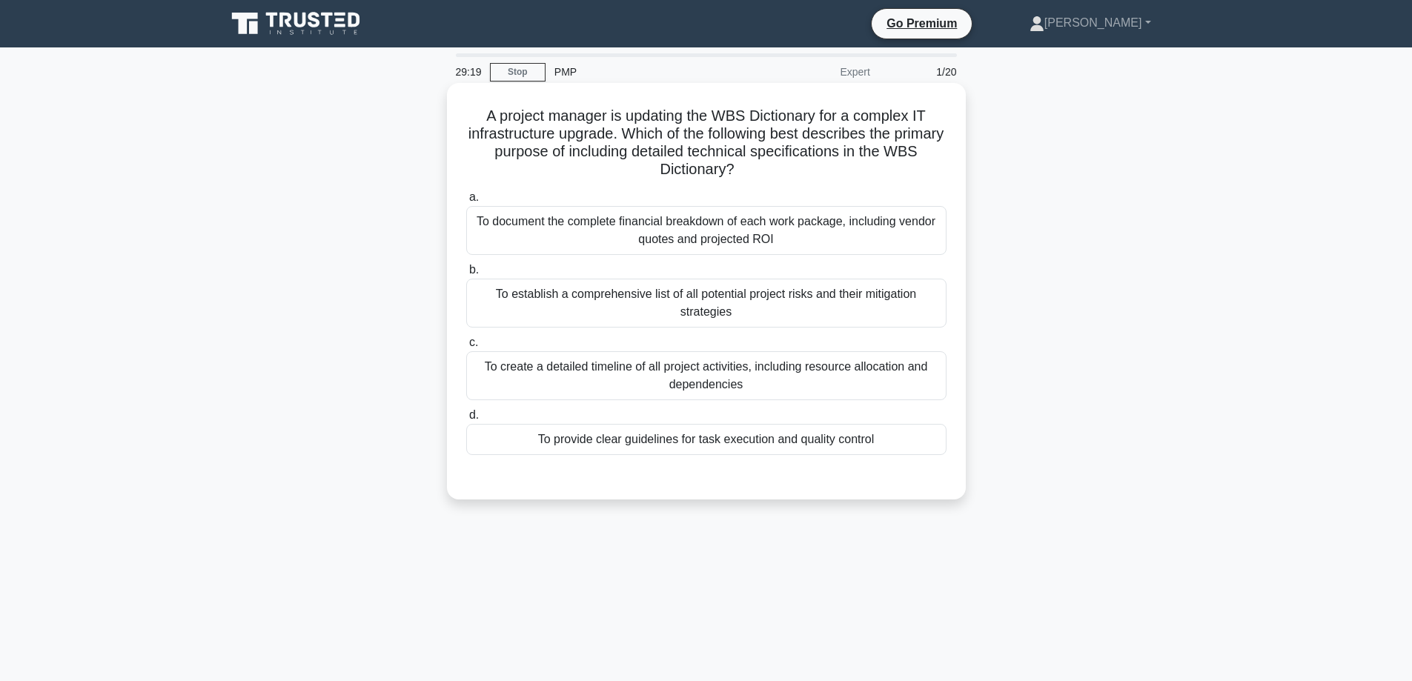
drag, startPoint x: 713, startPoint y: 116, endPoint x: 747, endPoint y: 117, distance: 34.1
click at [747, 117] on h5 "A project manager is updating the WBS Dictionary for a complex IT infrastructur…" at bounding box center [706, 143] width 483 height 73
drag, startPoint x: 608, startPoint y: 111, endPoint x: 708, endPoint y: 136, distance: 103.2
click at [708, 136] on h5 "A project manager is updating the WBS Dictionary for a complex IT infrastructur…" at bounding box center [706, 143] width 483 height 73
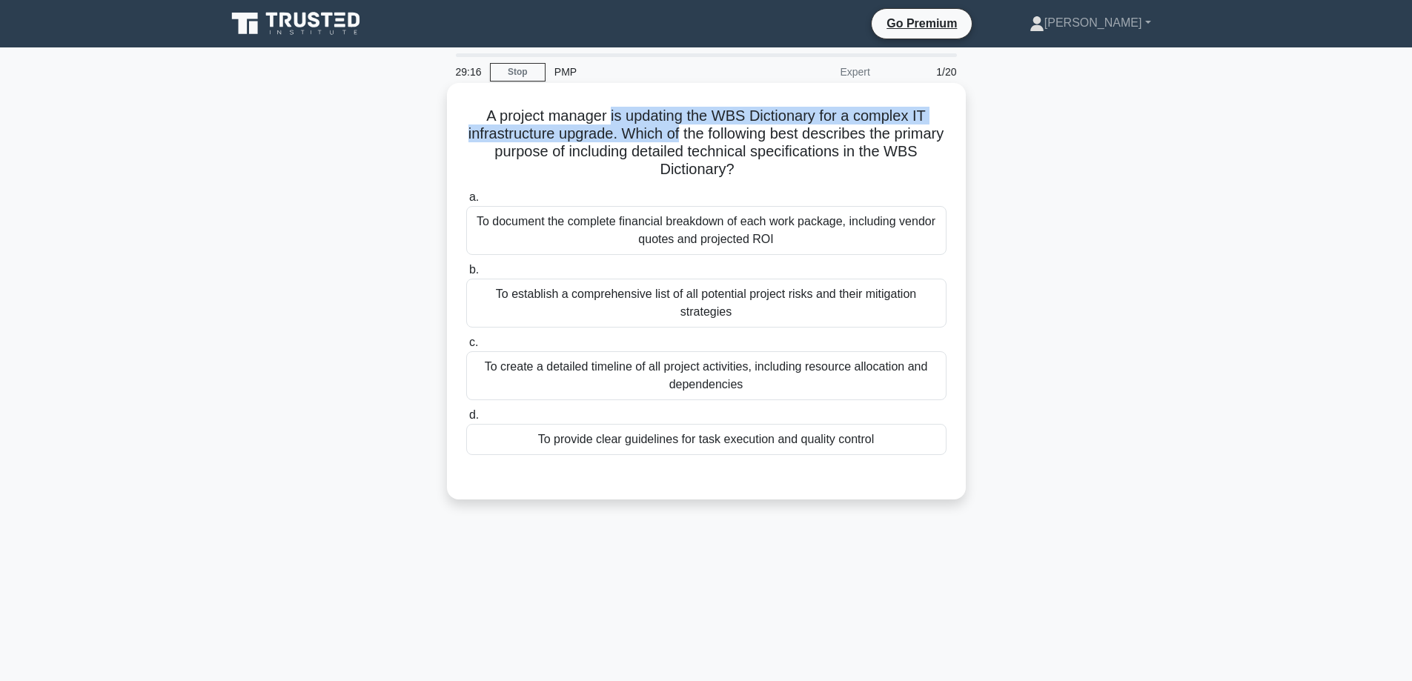
click at [708, 136] on h5 "A project manager is updating the WBS Dictionary for a complex IT infrastructur…" at bounding box center [706, 143] width 483 height 73
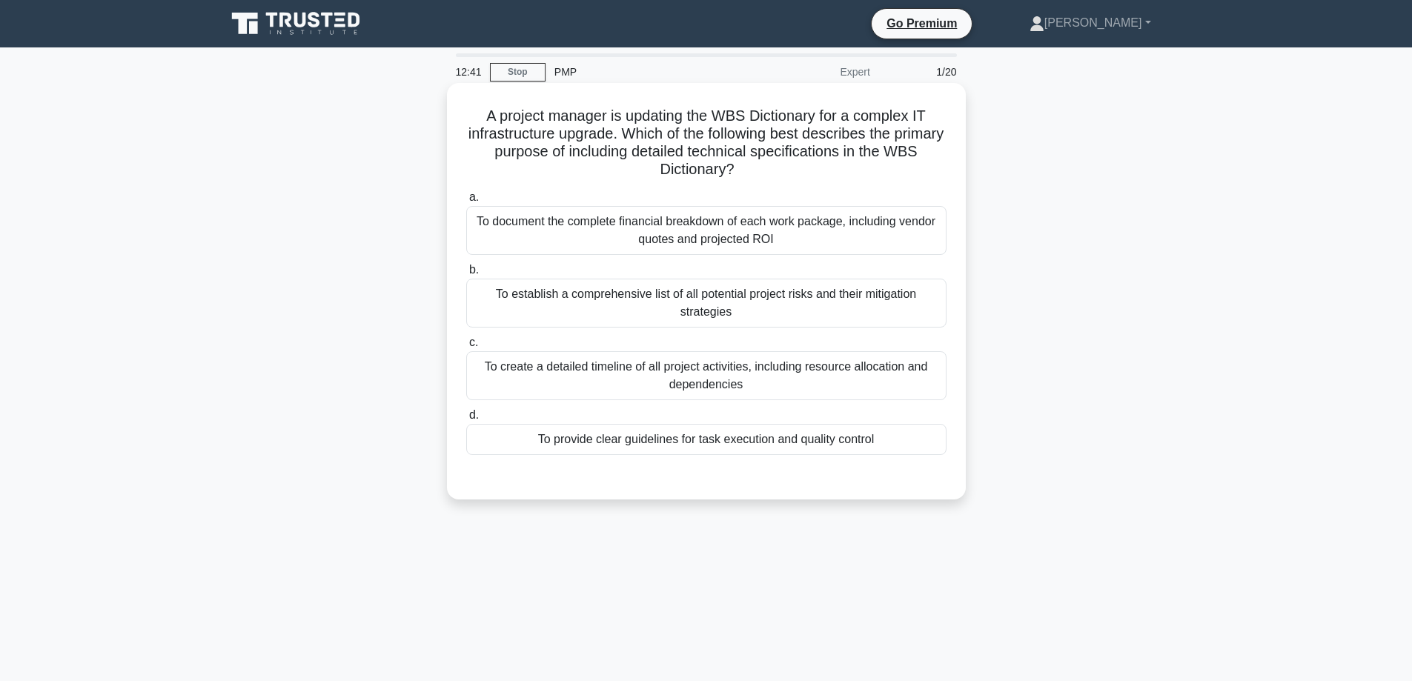
drag, startPoint x: 590, startPoint y: 102, endPoint x: 638, endPoint y: 145, distance: 64.1
click at [638, 145] on div "A project manager is updating the WBS Dictionary for a complex IT infrastructur…" at bounding box center [706, 291] width 507 height 405
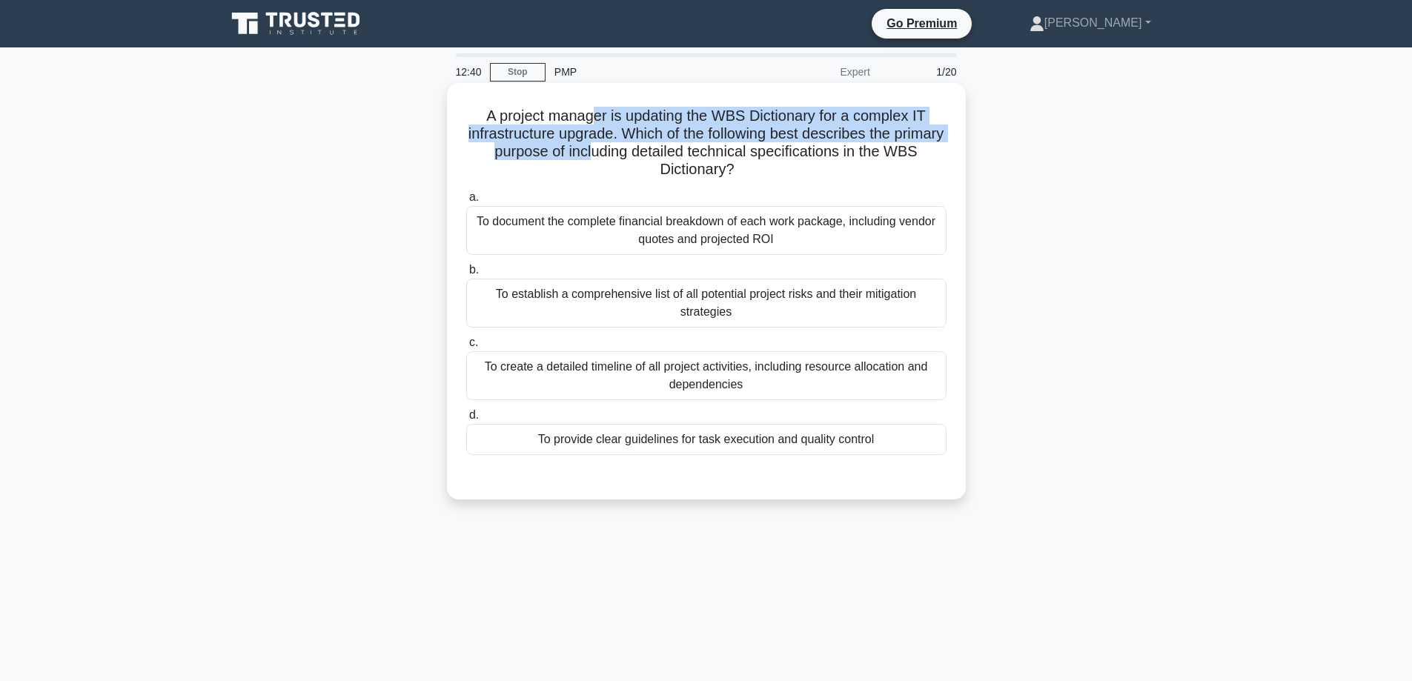
click at [628, 168] on h5 "A project manager is updating the WBS Dictionary for a complex IT infrastructur…" at bounding box center [706, 143] width 483 height 73
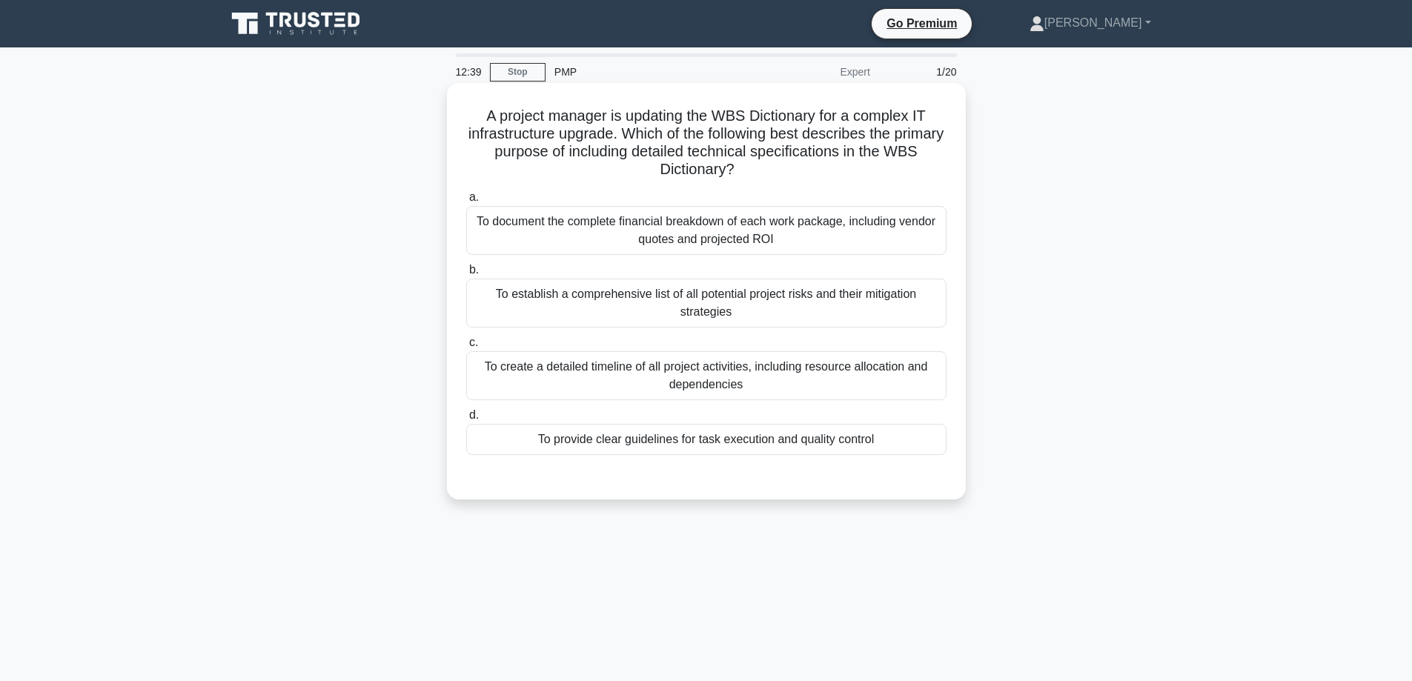
drag, startPoint x: 626, startPoint y: 139, endPoint x: 631, endPoint y: 162, distance: 23.6
click at [631, 167] on h5 "A project manager is updating the WBS Dictionary for a complex IT infrastructur…" at bounding box center [706, 143] width 483 height 73
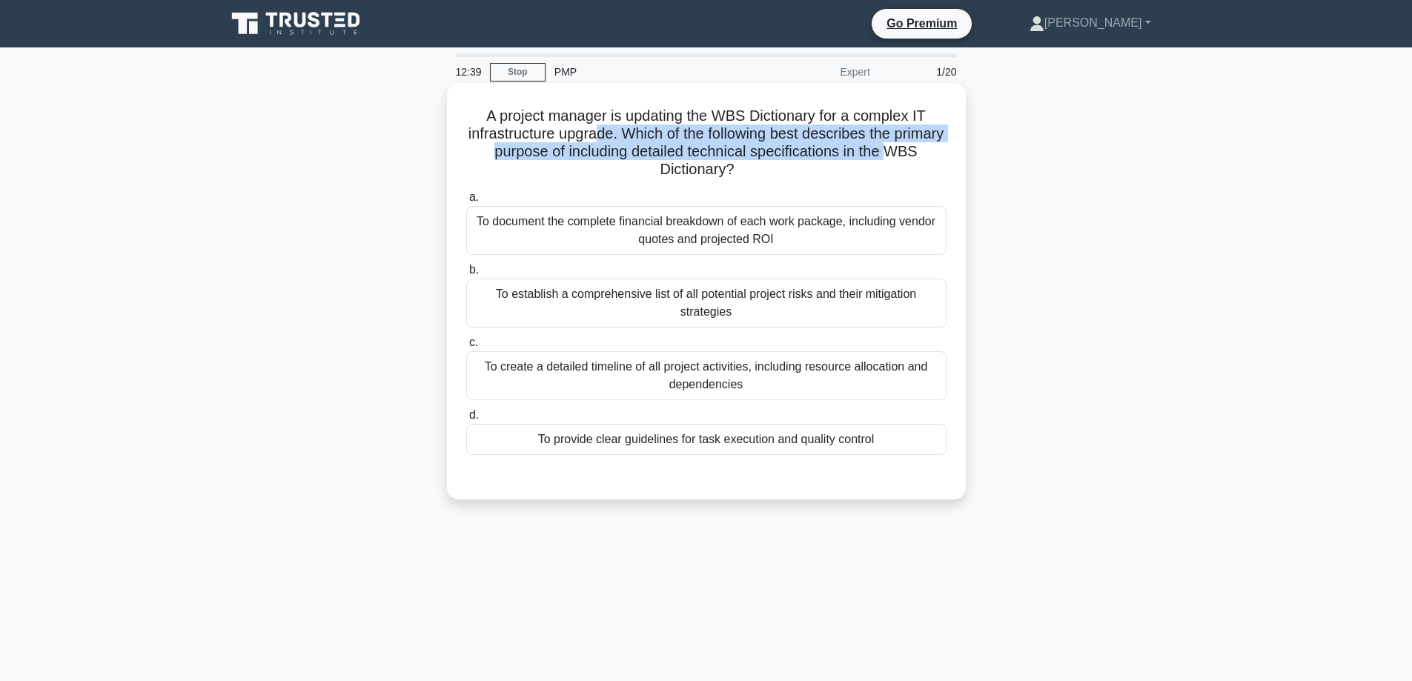
click at [631, 167] on h5 "A project manager is updating the WBS Dictionary for a complex IT infrastructur…" at bounding box center [706, 143] width 483 height 73
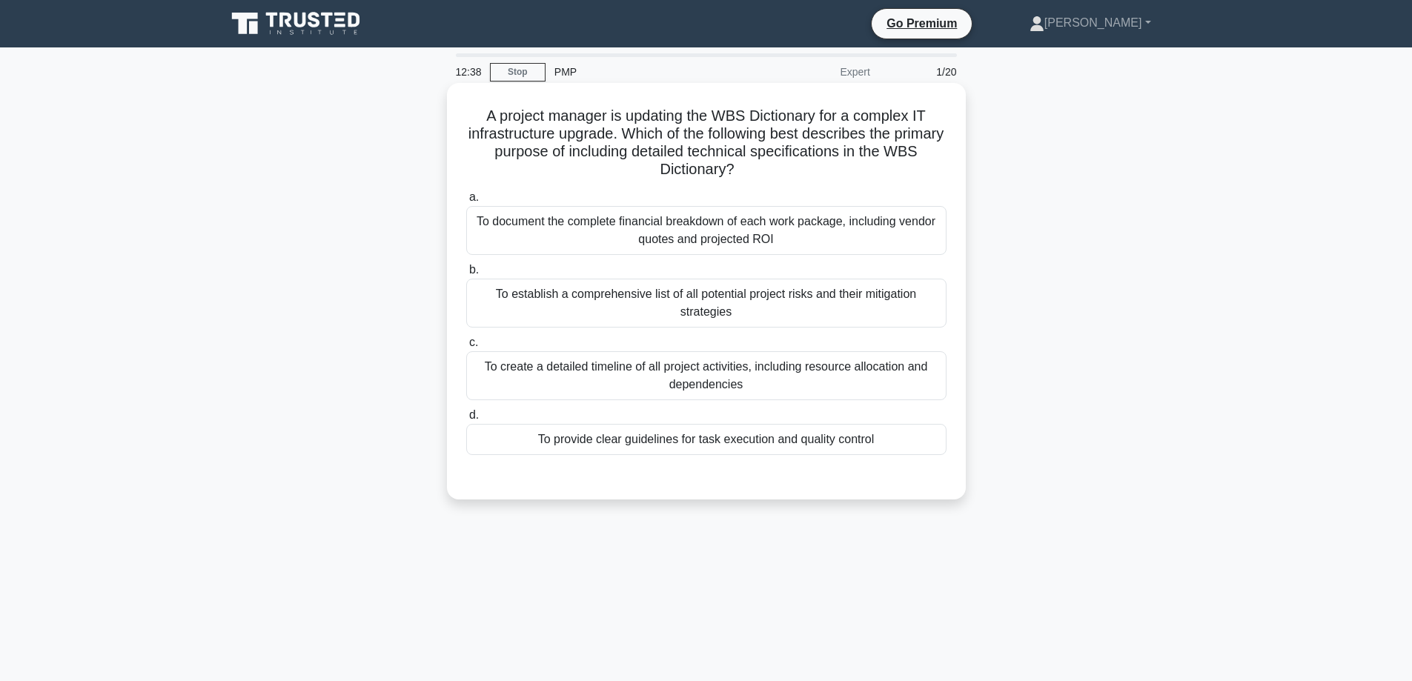
drag, startPoint x: 624, startPoint y: 150, endPoint x: 706, endPoint y: 191, distance: 90.8
click at [706, 192] on div "A project manager is updating the WBS Dictionary for a complex IT infrastructur…" at bounding box center [706, 291] width 507 height 405
click at [706, 191] on label "a. To document the complete financial breakdown of each work package, including…" at bounding box center [706, 221] width 480 height 67
click at [466, 193] on input "a. To document the complete financial breakdown of each work package, including…" at bounding box center [466, 198] width 0 height 10
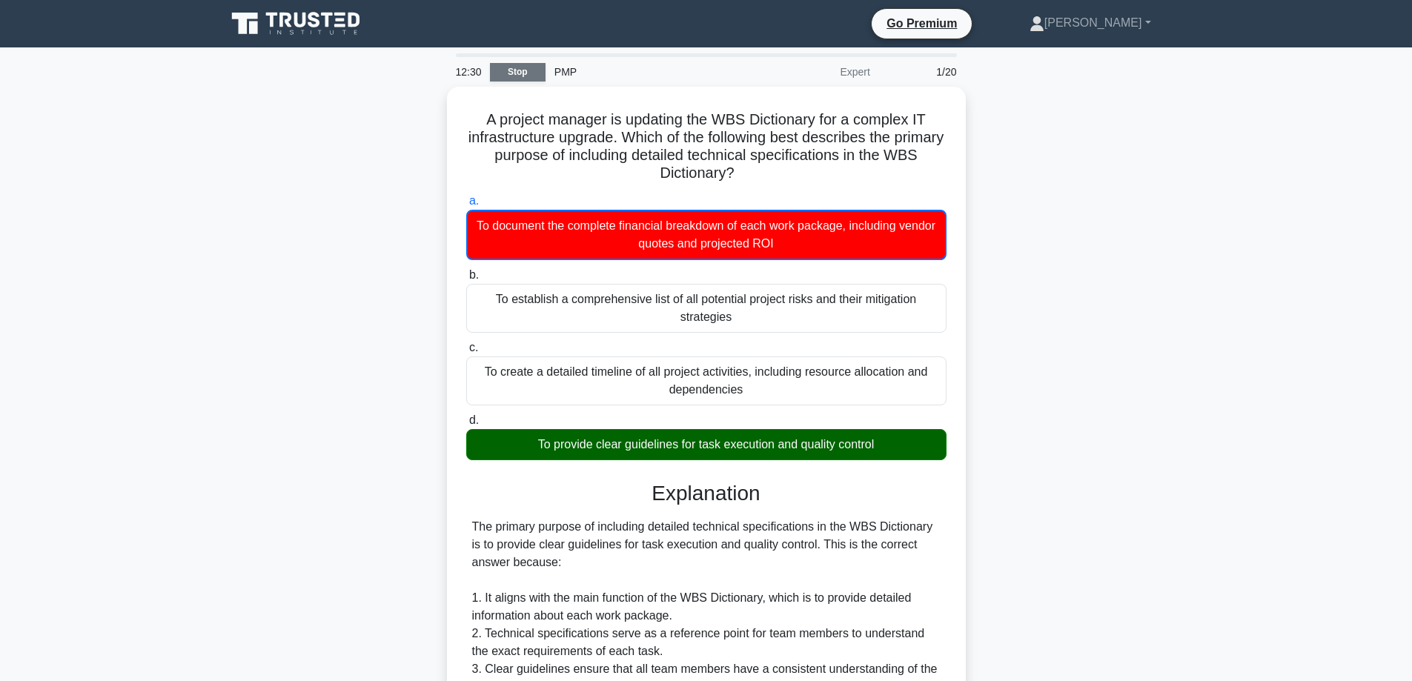
click at [509, 72] on link "Stop" at bounding box center [518, 72] width 56 height 19
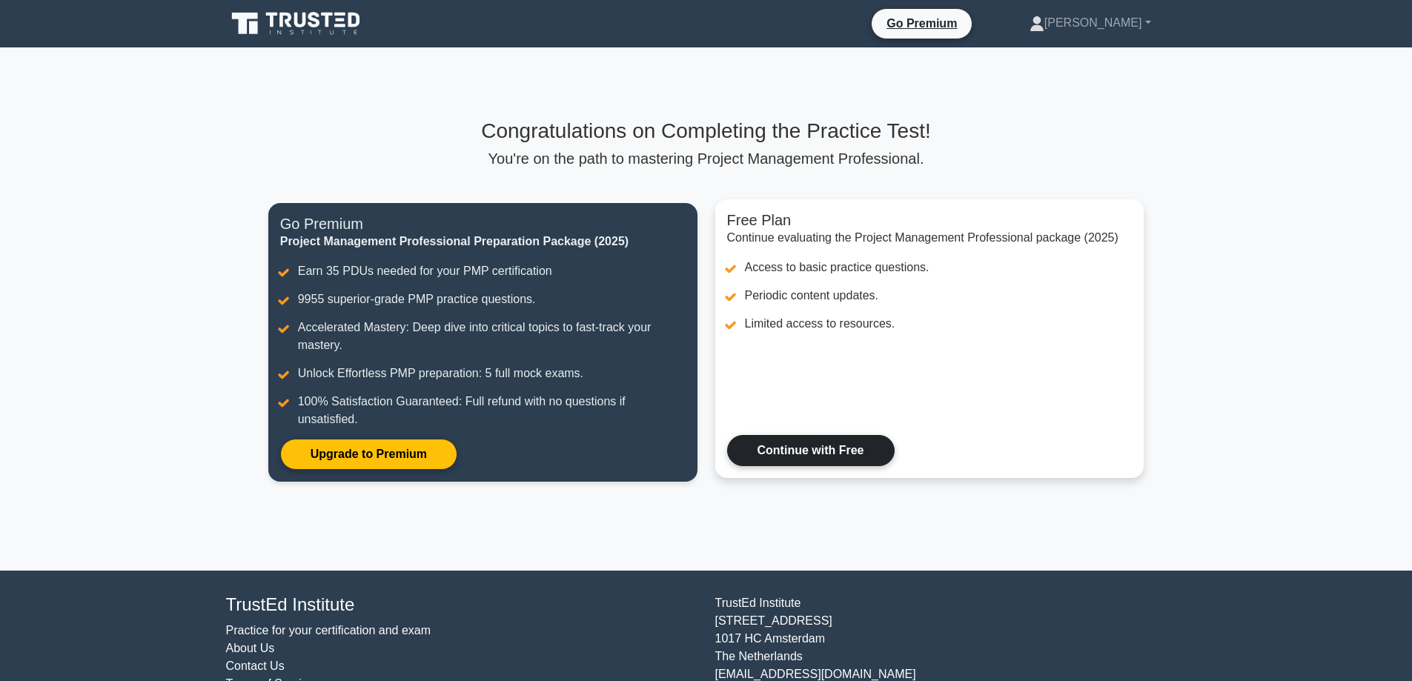
click at [855, 463] on link "Continue with Free" at bounding box center [811, 450] width 168 height 31
